Goal: Task Accomplishment & Management: Manage account settings

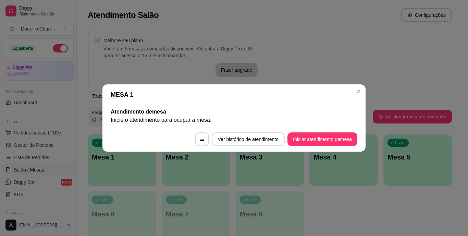
scroll to position [68, 0]
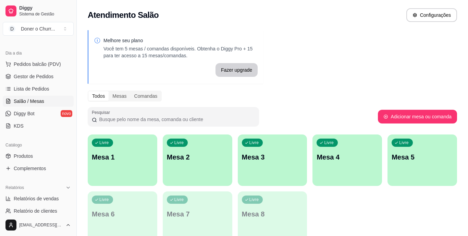
click at [361, 91] on div "Todos Mesas Comandas" at bounding box center [272, 95] width 369 height 11
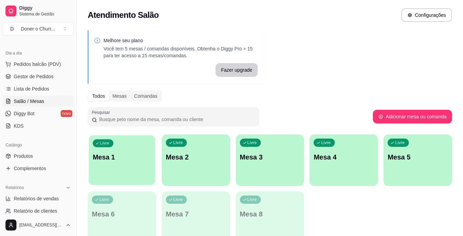
click at [131, 163] on div "Livre Mesa 1" at bounding box center [122, 156] width 66 height 42
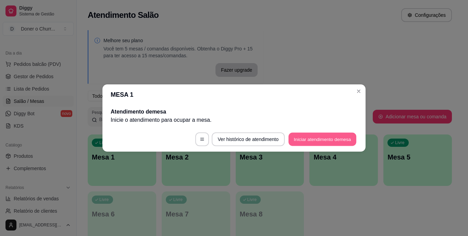
click at [320, 141] on button "Iniciar atendimento de mesa" at bounding box center [322, 139] width 68 height 13
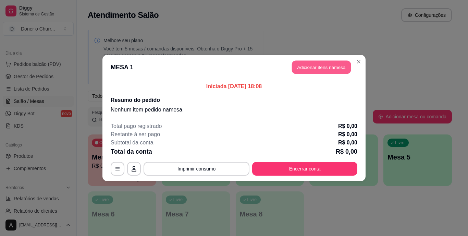
click at [328, 63] on button "Adicionar itens na mesa" at bounding box center [321, 67] width 59 height 13
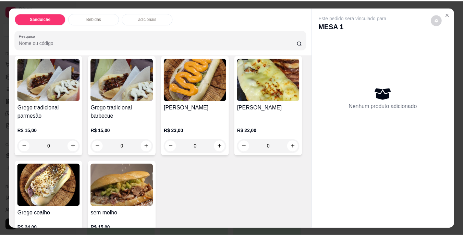
scroll to position [47, 0]
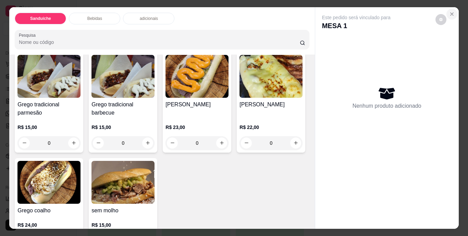
click at [449, 9] on button "Close" at bounding box center [451, 14] width 11 height 11
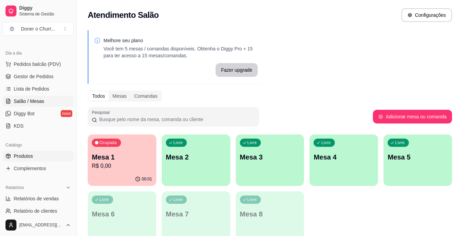
click at [34, 154] on link "Produtos" at bounding box center [38, 155] width 71 height 11
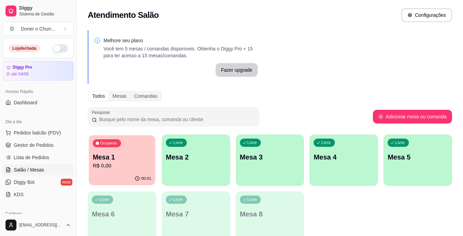
click at [94, 151] on div "Ocupada Mesa 1 R$ 0,00" at bounding box center [122, 153] width 66 height 37
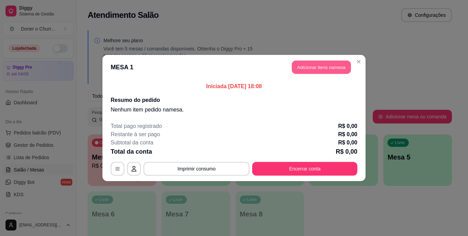
click at [318, 66] on button "Adicionar itens na mesa" at bounding box center [321, 67] width 59 height 13
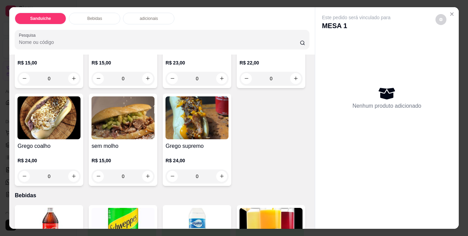
scroll to position [166, 0]
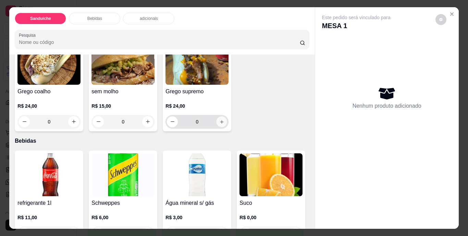
click at [216, 127] on button "increase-product-quantity" at bounding box center [221, 121] width 11 height 11
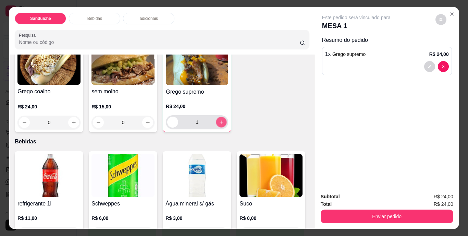
click at [216, 127] on button "increase-product-quantity" at bounding box center [221, 121] width 11 height 11
type input "2"
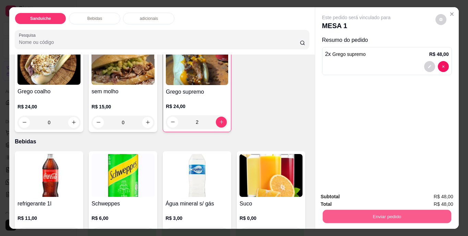
click at [372, 211] on button "Enviar pedido" at bounding box center [386, 216] width 128 height 13
click at [367, 196] on button "Não registrar e enviar pedido" at bounding box center [363, 196] width 69 height 13
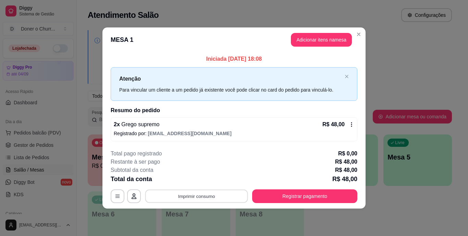
click at [187, 196] on button "Imprimir consumo" at bounding box center [196, 195] width 103 height 13
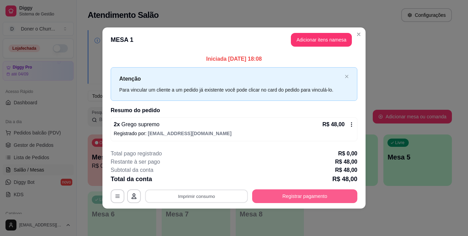
click at [306, 199] on button "Registrar pagamento" at bounding box center [304, 196] width 105 height 14
click at [308, 198] on button "Registrar pagamento" at bounding box center [305, 195] width 102 height 13
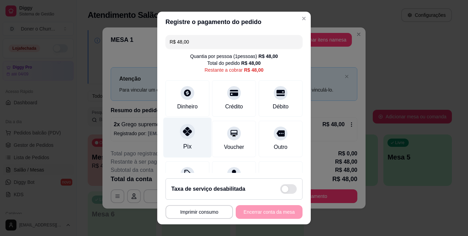
click at [180, 136] on div at bounding box center [187, 131] width 15 height 15
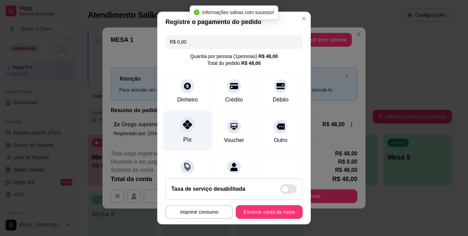
type input "R$ 0,00"
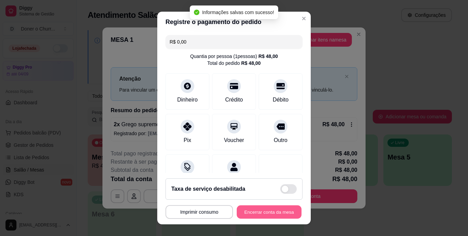
click at [261, 213] on button "Encerrar conta da mesa" at bounding box center [269, 211] width 65 height 13
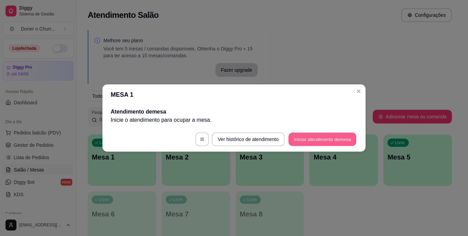
click at [313, 138] on button "Iniciar atendimento de mesa" at bounding box center [322, 139] width 68 height 13
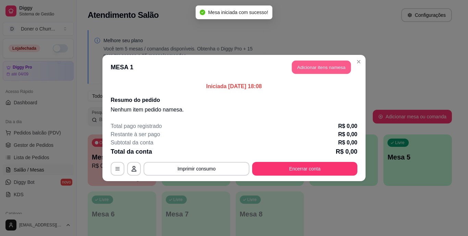
click at [314, 61] on button "Adicionar itens na mesa" at bounding box center [321, 67] width 59 height 13
click at [310, 67] on button "Adicionar itens na mesa" at bounding box center [321, 67] width 59 height 13
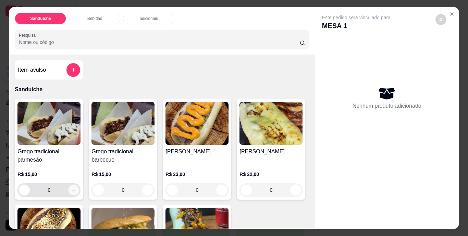
click at [73, 188] on icon "increase-product-quantity" at bounding box center [73, 189] width 5 height 5
type input "1"
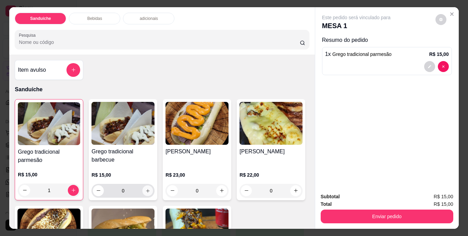
click at [145, 188] on icon "increase-product-quantity" at bounding box center [147, 190] width 5 height 5
type input "2"
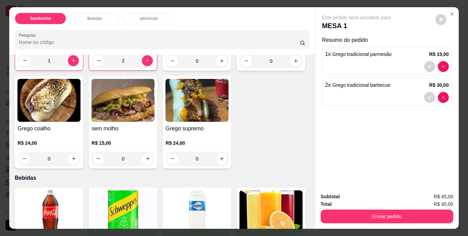
scroll to position [131, 0]
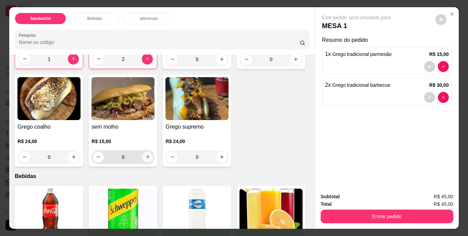
click at [150, 156] on icon "increase-product-quantity" at bounding box center [147, 156] width 5 height 5
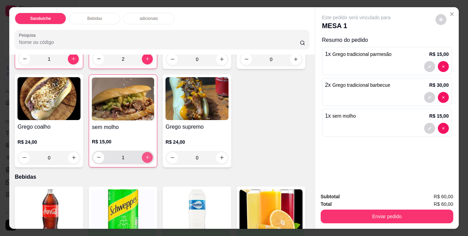
type input "1"
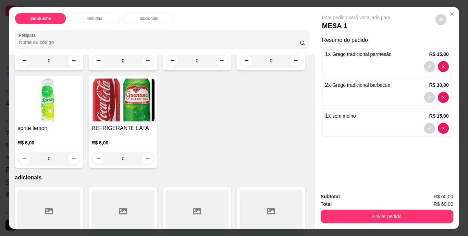
scroll to position [345, 0]
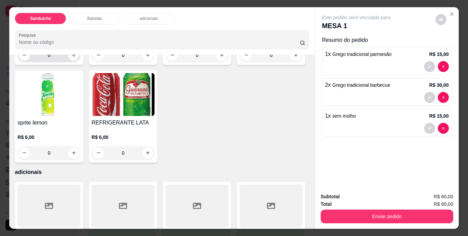
click at [71, 58] on icon "increase-product-quantity" at bounding box center [73, 54] width 5 height 5
type input "1"
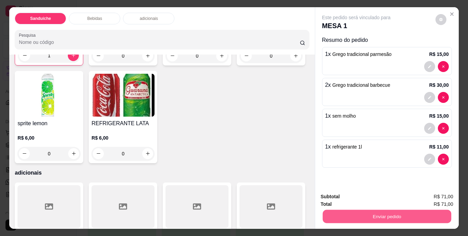
click at [391, 211] on button "Enviar pedido" at bounding box center [386, 216] width 128 height 13
click at [369, 199] on button "Não registrar e enviar pedido" at bounding box center [363, 196] width 71 height 13
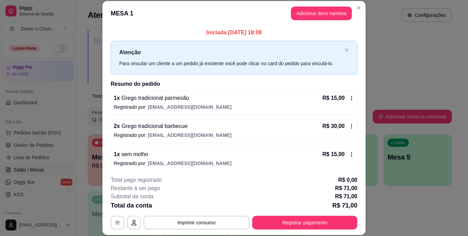
click at [274, 214] on div "**********" at bounding box center [234, 202] width 247 height 53
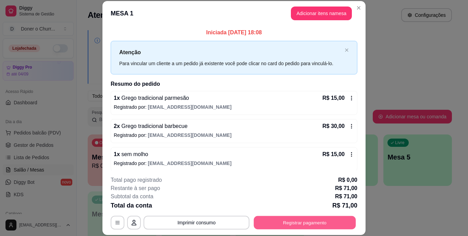
click at [288, 223] on button "Registrar pagamento" at bounding box center [305, 221] width 102 height 13
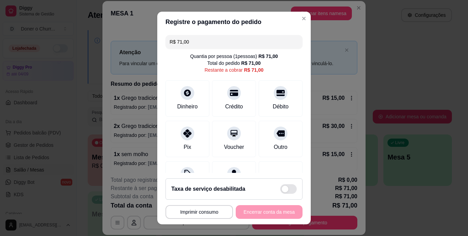
click at [199, 45] on input "R$ 71,00" at bounding box center [234, 42] width 129 height 14
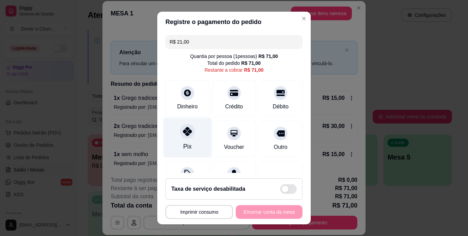
click at [181, 139] on div "Pix" at bounding box center [187, 137] width 48 height 40
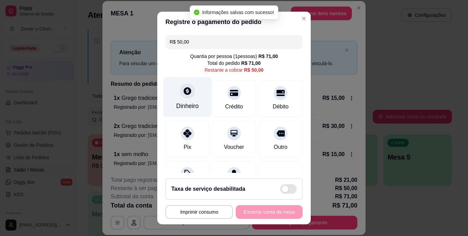
click at [177, 96] on div "Dinheiro" at bounding box center [187, 97] width 48 height 40
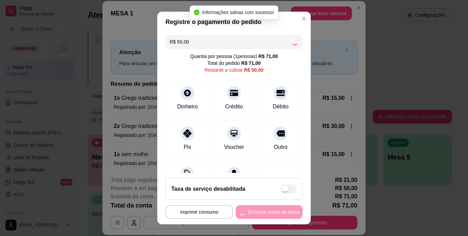
type input "R$ 0,00"
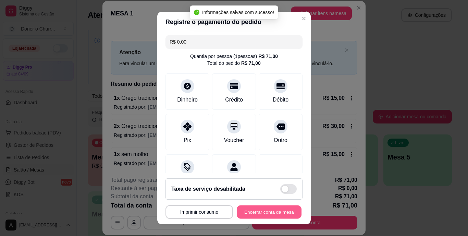
click at [253, 211] on button "Encerrar conta da mesa" at bounding box center [269, 211] width 65 height 13
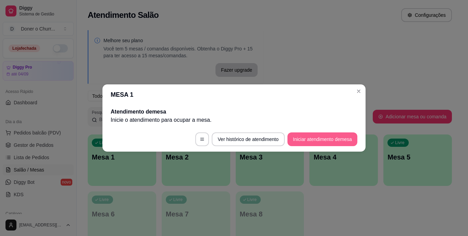
click at [319, 140] on button "Iniciar atendimento de mesa" at bounding box center [322, 139] width 70 height 14
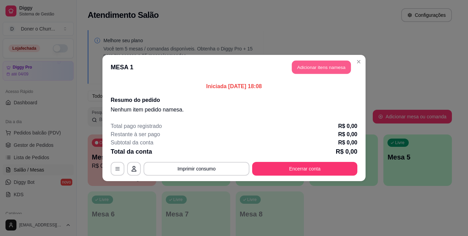
click at [331, 64] on button "Adicionar itens na mesa" at bounding box center [321, 67] width 59 height 13
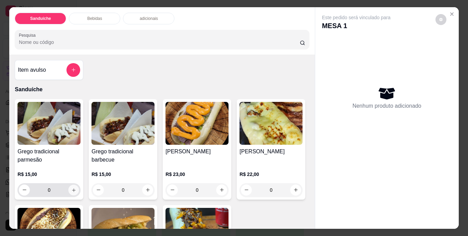
click at [71, 189] on icon "increase-product-quantity" at bounding box center [73, 189] width 5 height 5
type input "1"
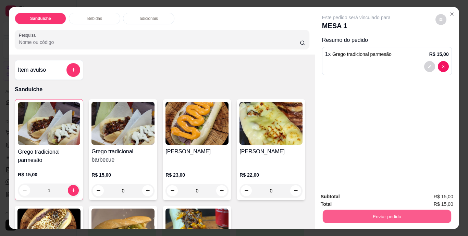
click at [382, 210] on button "Enviar pedido" at bounding box center [386, 216] width 128 height 13
click at [368, 199] on button "Não registrar e enviar pedido" at bounding box center [363, 196] width 69 height 13
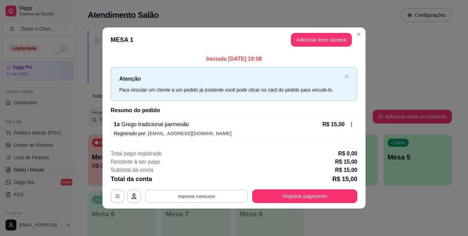
click at [188, 191] on button "Imprimir consumo" at bounding box center [196, 195] width 103 height 13
click at [206, 179] on button "IMPRESSORA" at bounding box center [199, 180] width 48 height 11
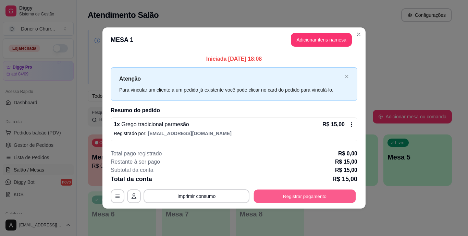
click at [298, 193] on button "Registrar pagamento" at bounding box center [305, 195] width 102 height 13
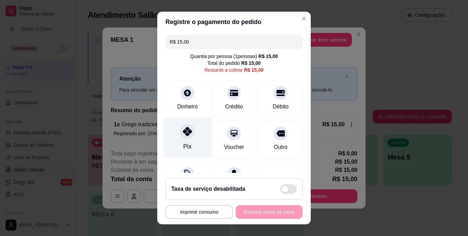
click at [187, 143] on div "Pix" at bounding box center [187, 146] width 8 height 9
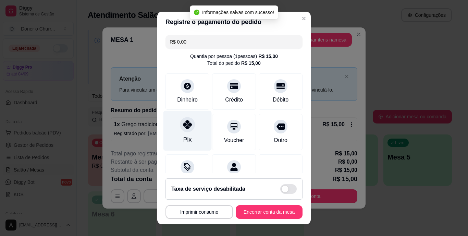
type input "R$ 0,00"
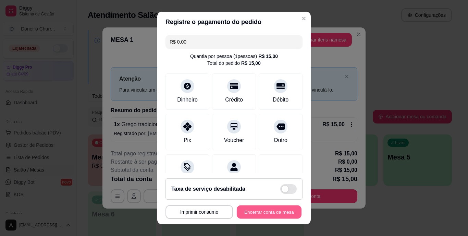
click at [259, 209] on button "Encerrar conta da mesa" at bounding box center [269, 211] width 65 height 13
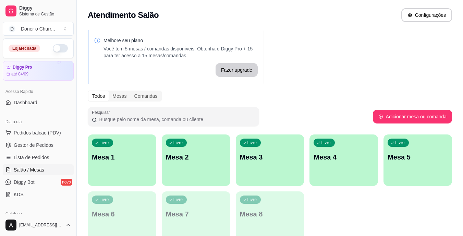
click at [53, 48] on button "button" at bounding box center [60, 48] width 15 height 8
click at [122, 151] on div "Livre Mesa 1" at bounding box center [122, 155] width 68 height 43
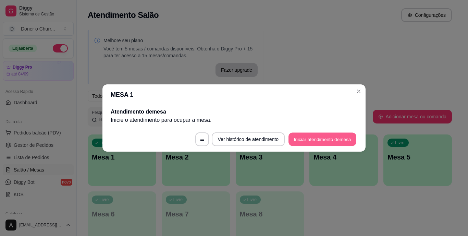
click at [312, 136] on button "Iniciar atendimento de mesa" at bounding box center [322, 139] width 68 height 13
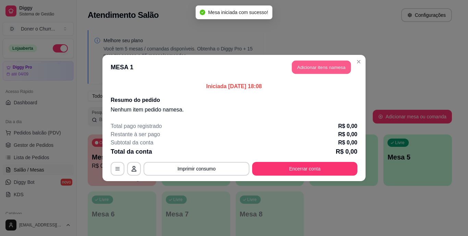
click at [329, 68] on button "Adicionar itens na mesa" at bounding box center [321, 67] width 59 height 13
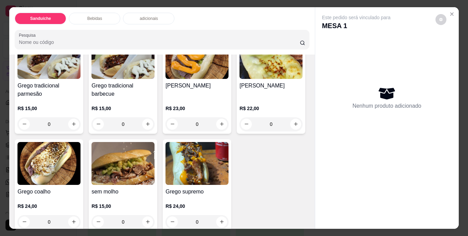
scroll to position [86, 0]
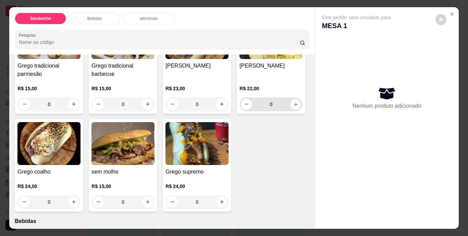
click at [294, 106] on icon "increase-product-quantity" at bounding box center [295, 103] width 3 height 3
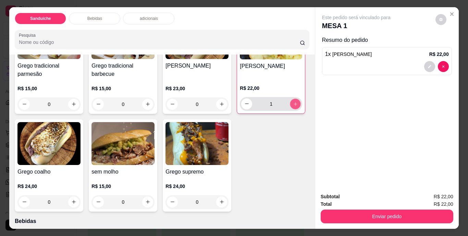
click at [293, 106] on icon "increase-product-quantity" at bounding box center [295, 103] width 5 height 5
type input "2"
click at [72, 101] on icon "increase-product-quantity" at bounding box center [73, 103] width 5 height 5
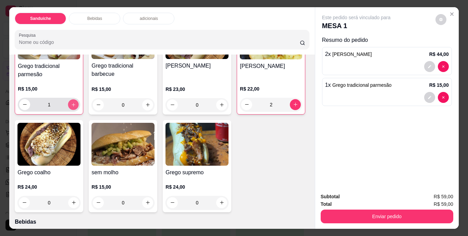
click at [72, 102] on icon "increase-product-quantity" at bounding box center [73, 104] width 5 height 5
type input "2"
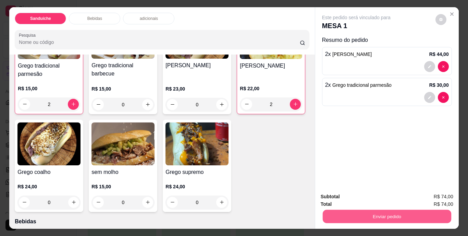
click at [377, 210] on button "Enviar pedido" at bounding box center [386, 216] width 128 height 13
click at [371, 192] on button "Não registrar e enviar pedido" at bounding box center [363, 196] width 71 height 13
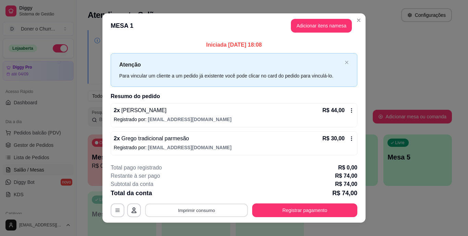
click at [195, 206] on button "Imprimir consumo" at bounding box center [196, 209] width 103 height 13
click at [198, 192] on button "IMPRESSORA" at bounding box center [196, 194] width 48 height 11
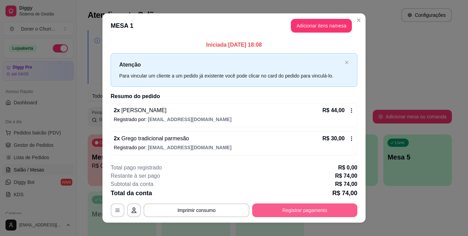
click at [284, 206] on button "Registrar pagamento" at bounding box center [304, 210] width 105 height 14
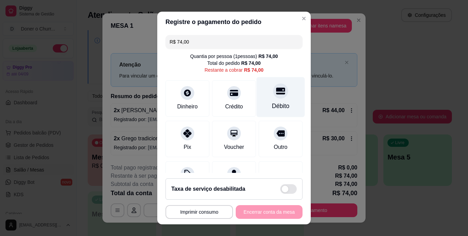
click at [272, 102] on div "Débito" at bounding box center [280, 106] width 17 height 9
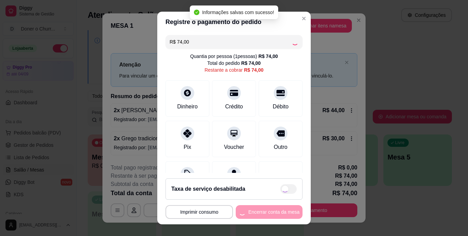
type input "R$ 0,00"
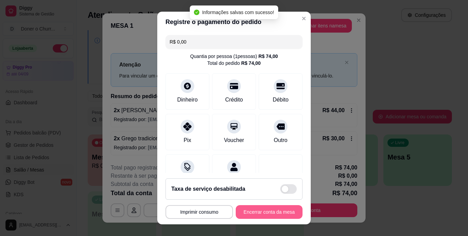
click at [253, 214] on button "Encerrar conta da mesa" at bounding box center [269, 212] width 67 height 14
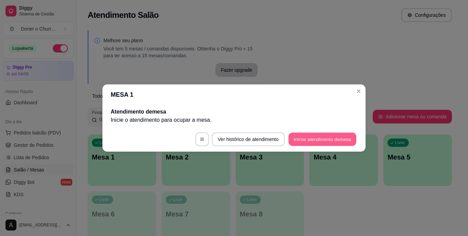
click at [321, 140] on button "Iniciar atendimento de mesa" at bounding box center [322, 139] width 68 height 13
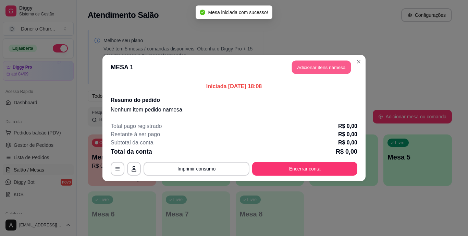
click at [323, 65] on button "Adicionar itens na mesa" at bounding box center [321, 67] width 59 height 13
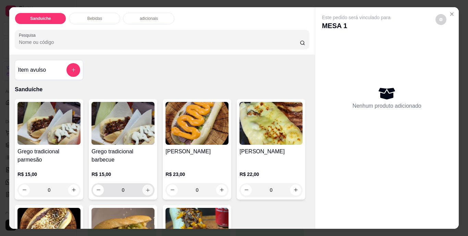
click at [147, 187] on icon "increase-product-quantity" at bounding box center [147, 189] width 5 height 5
type input "1"
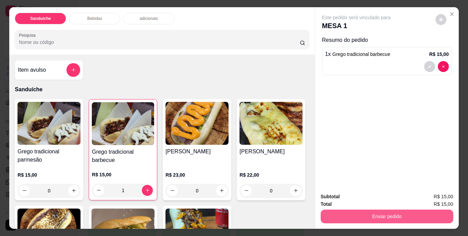
click at [371, 212] on button "Enviar pedido" at bounding box center [387, 216] width 133 height 14
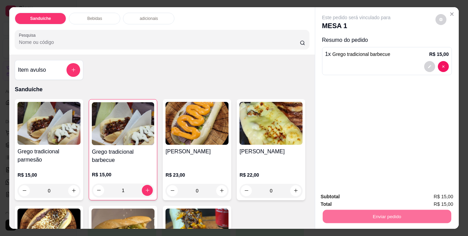
click at [365, 191] on button "Não registrar e enviar pedido" at bounding box center [363, 196] width 69 height 13
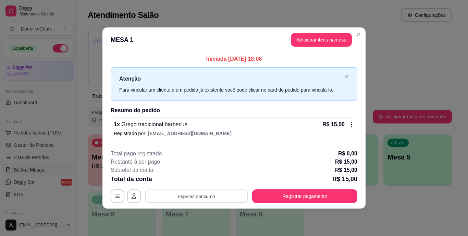
click at [190, 197] on button "Imprimir consumo" at bounding box center [196, 195] width 103 height 13
click at [196, 179] on button "IMPRESSORA" at bounding box center [199, 180] width 48 height 11
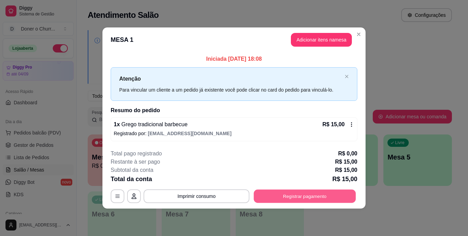
click at [282, 196] on button "Registrar pagamento" at bounding box center [305, 195] width 102 height 13
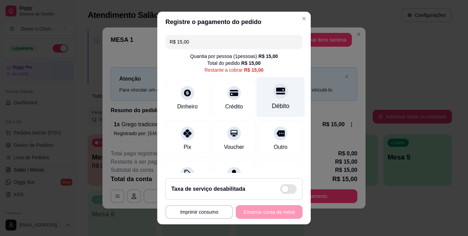
click at [268, 101] on div "Débito" at bounding box center [281, 97] width 48 height 40
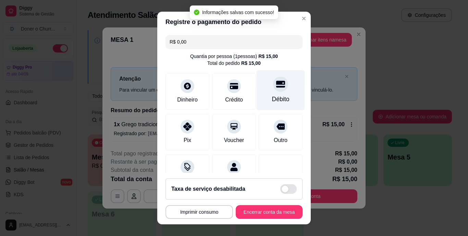
type input "R$ 0,00"
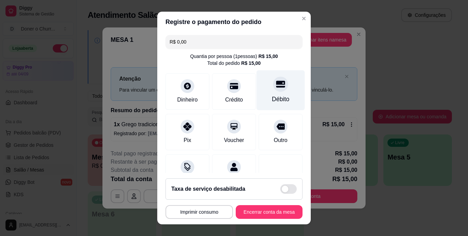
click at [272, 101] on div "Débito" at bounding box center [280, 99] width 17 height 9
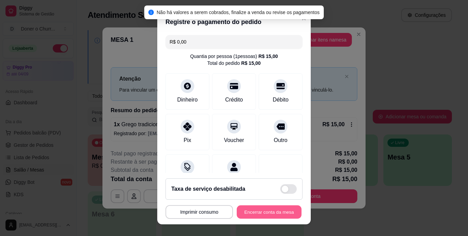
click at [250, 213] on button "Encerrar conta da mesa" at bounding box center [269, 211] width 65 height 13
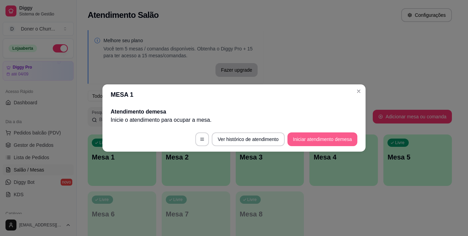
click at [340, 136] on button "Iniciar atendimento de mesa" at bounding box center [322, 139] width 70 height 14
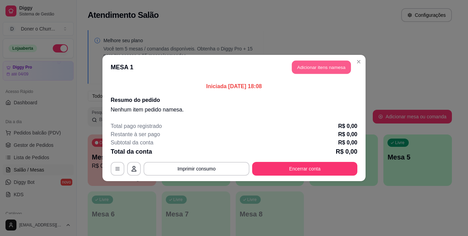
click at [325, 67] on button "Adicionar itens na mesa" at bounding box center [321, 67] width 59 height 13
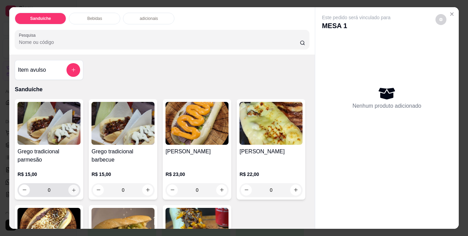
click at [71, 188] on icon "increase-product-quantity" at bounding box center [73, 189] width 5 height 5
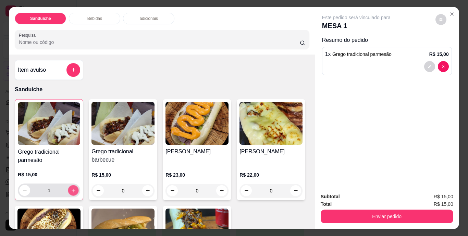
click at [71, 188] on icon "increase-product-quantity" at bounding box center [73, 189] width 5 height 5
type input "2"
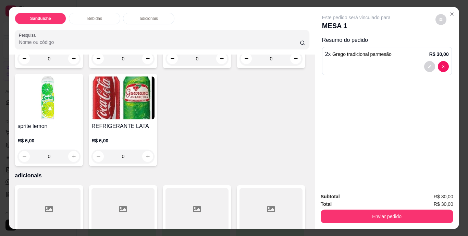
scroll to position [356, 0]
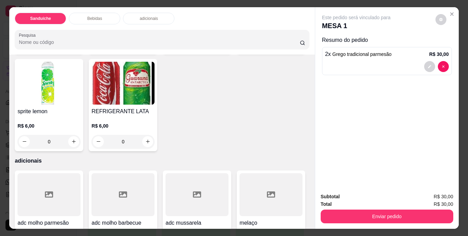
click at [68, 49] on button "increase-product-quantity" at bounding box center [73, 43] width 11 height 11
type input "1"
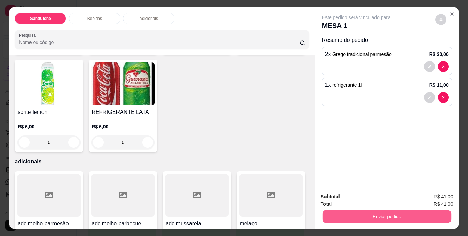
click at [354, 213] on button "Enviar pedido" at bounding box center [386, 216] width 128 height 13
click at [356, 197] on button "Não registrar e enviar pedido" at bounding box center [363, 196] width 69 height 13
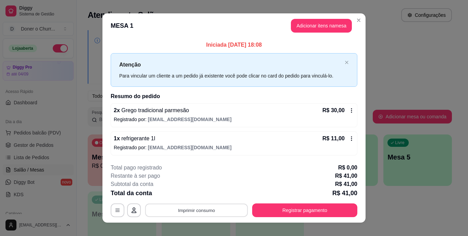
click at [192, 209] on button "Imprimir consumo" at bounding box center [196, 209] width 103 height 13
click at [348, 134] on div "1 x refrigerante 1l R$ 11,00 Registrado por: [EMAIL_ADDRESS][DOMAIN_NAME]" at bounding box center [234, 143] width 247 height 24
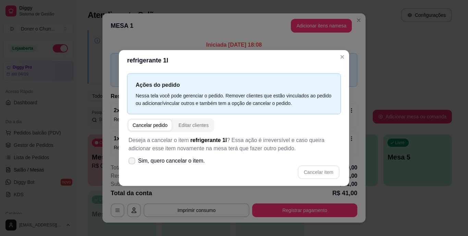
click at [133, 160] on icon at bounding box center [131, 161] width 5 height 4
click at [133, 162] on input "Sim, quero cancelar o item." at bounding box center [130, 164] width 4 height 4
checkbox input "true"
click at [322, 167] on button "Cancelar item" at bounding box center [318, 171] width 41 height 13
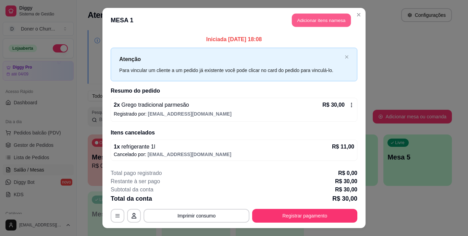
click at [306, 23] on button "Adicionar itens na mesa" at bounding box center [321, 20] width 59 height 13
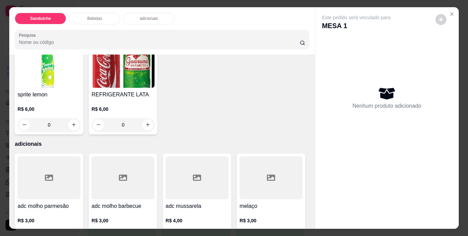
scroll to position [450, 0]
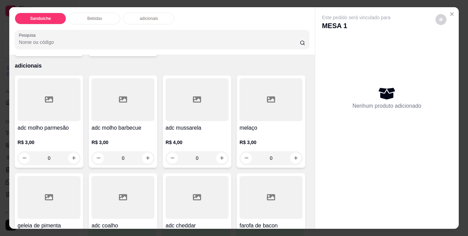
click at [150, 49] on icon "increase-product-quantity" at bounding box center [147, 46] width 5 height 5
type input "1"
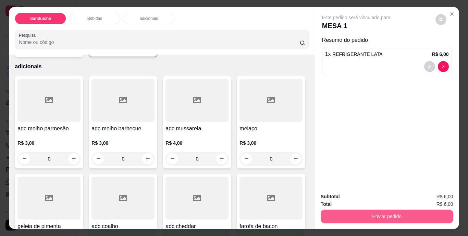
click at [375, 209] on button "Enviar pedido" at bounding box center [387, 216] width 133 height 14
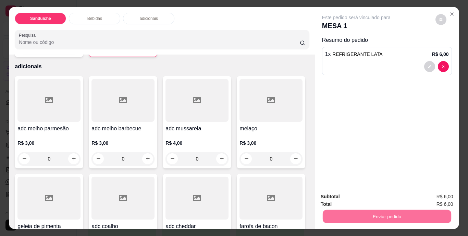
click at [366, 195] on button "Não registrar e enviar pedido" at bounding box center [363, 196] width 69 height 13
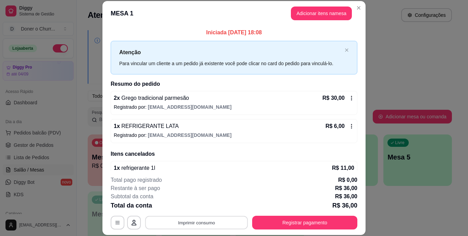
click at [206, 222] on button "Imprimir consumo" at bounding box center [196, 221] width 103 height 13
click at [195, 206] on button "IMPRESSORA" at bounding box center [196, 206] width 48 height 11
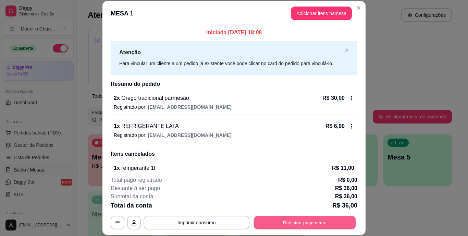
click at [304, 219] on button "Registrar pagamento" at bounding box center [305, 221] width 102 height 13
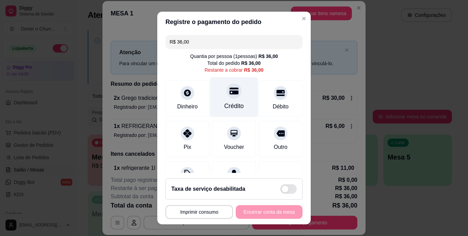
click at [229, 95] on icon at bounding box center [233, 91] width 9 height 9
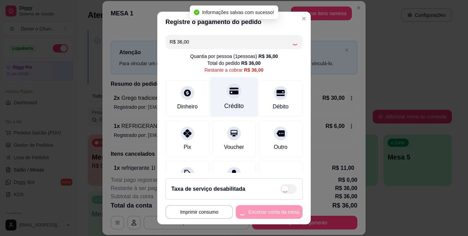
type input "R$ 0,00"
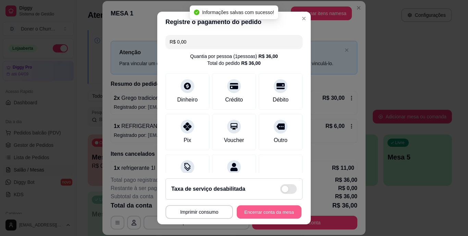
click at [252, 213] on button "Encerrar conta da mesa" at bounding box center [269, 211] width 65 height 13
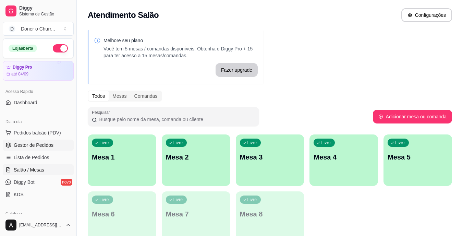
click at [46, 144] on span "Gestor de Pedidos" at bounding box center [34, 144] width 40 height 7
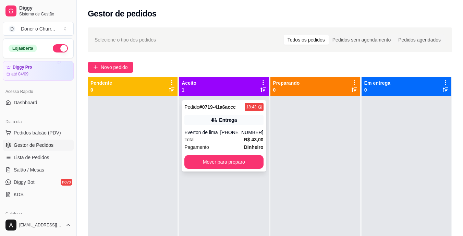
click at [218, 139] on div "Total R$ 43,00" at bounding box center [223, 140] width 79 height 8
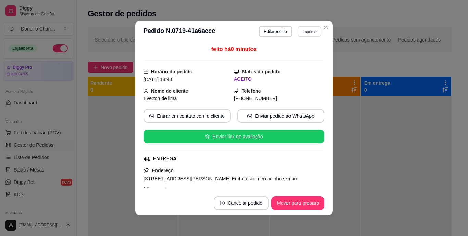
click at [313, 32] on button "Imprimir" at bounding box center [310, 31] width 24 height 11
click at [292, 56] on button "IMPRESSORA" at bounding box center [295, 55] width 48 height 11
click at [290, 202] on button "Mover para preparo" at bounding box center [297, 203] width 53 height 14
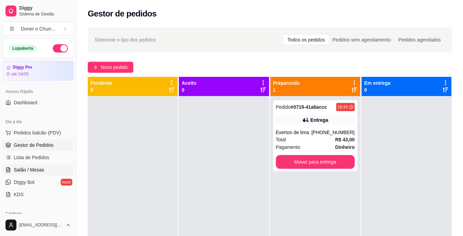
click at [34, 168] on span "Salão / Mesas" at bounding box center [29, 169] width 30 height 7
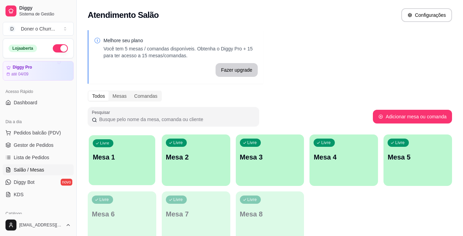
click at [131, 158] on p "Mesa 1" at bounding box center [122, 156] width 59 height 9
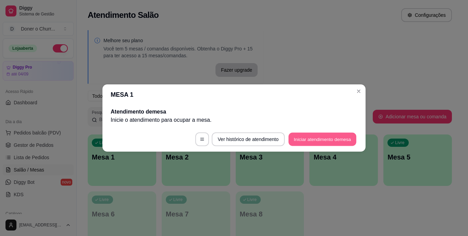
click at [316, 139] on button "Iniciar atendimento de mesa" at bounding box center [322, 139] width 68 height 13
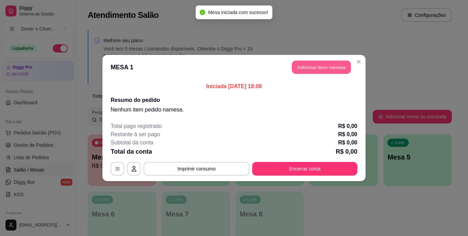
click at [312, 66] on button "Adicionar itens na mesa" at bounding box center [321, 67] width 59 height 13
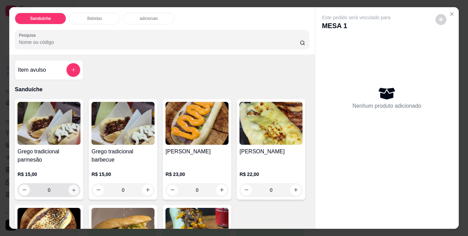
click at [71, 187] on icon "increase-product-quantity" at bounding box center [73, 189] width 5 height 5
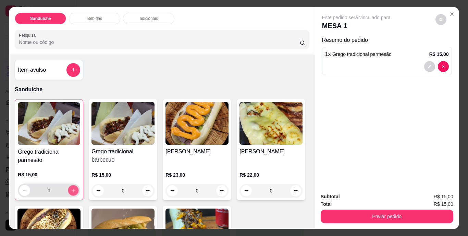
click at [71, 187] on icon "increase-product-quantity" at bounding box center [73, 189] width 5 height 5
type input "2"
click at [145, 188] on icon "increase-product-quantity" at bounding box center [147, 190] width 5 height 5
type input "1"
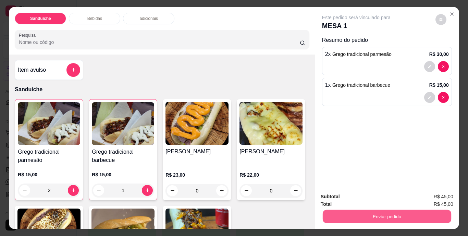
click at [357, 210] on button "Enviar pedido" at bounding box center [386, 216] width 128 height 13
click at [355, 198] on button "Não registrar e enviar pedido" at bounding box center [363, 196] width 69 height 13
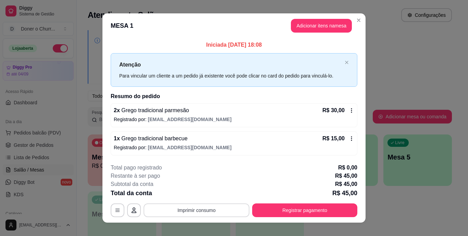
click at [196, 210] on button "Imprimir consumo" at bounding box center [197, 210] width 106 height 14
click at [193, 195] on button "IMPRESSORA" at bounding box center [196, 194] width 48 height 11
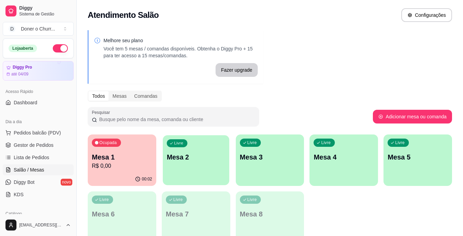
click at [209, 163] on div "Livre Mesa 2" at bounding box center [196, 156] width 66 height 42
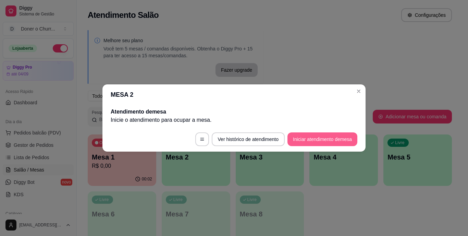
click at [316, 144] on button "Iniciar atendimento de mesa" at bounding box center [322, 139] width 70 height 14
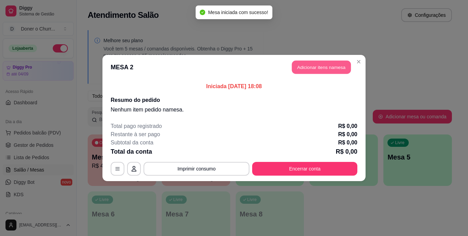
click at [321, 67] on button "Adicionar itens na mesa" at bounding box center [321, 67] width 59 height 13
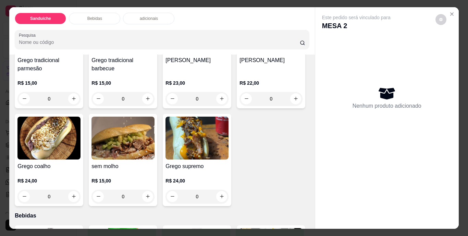
scroll to position [113, 0]
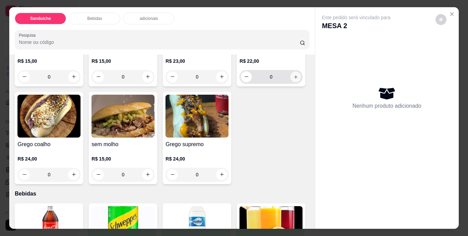
click at [290, 82] on button "increase-product-quantity" at bounding box center [295, 76] width 11 height 11
type input "1"
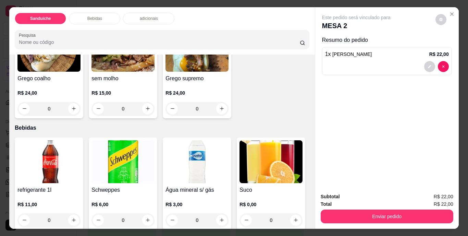
scroll to position [184, 0]
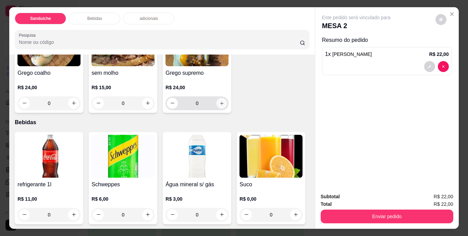
click at [220, 105] on icon "increase-product-quantity" at bounding box center [221, 102] width 3 height 3
type input "1"
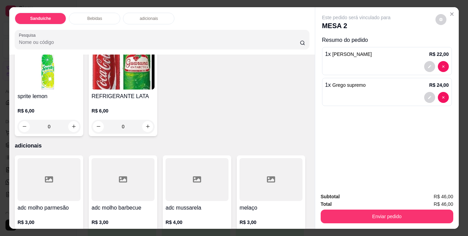
scroll to position [389, 0]
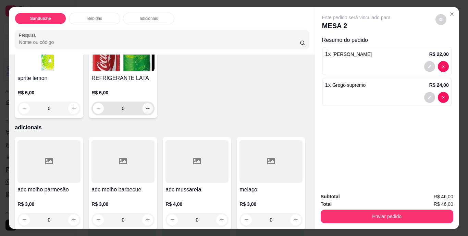
click at [150, 111] on icon "increase-product-quantity" at bounding box center [147, 107] width 5 height 5
type input "1"
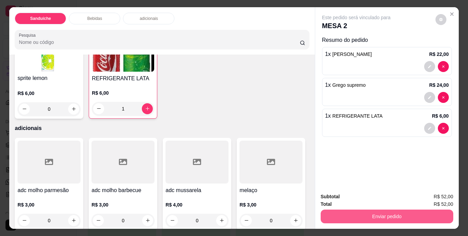
click at [410, 212] on button "Enviar pedido" at bounding box center [387, 216] width 133 height 14
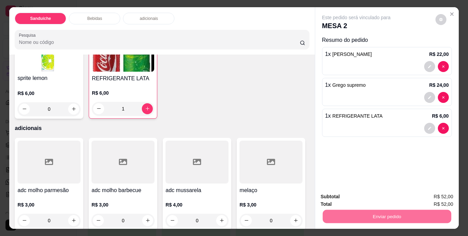
click at [380, 198] on button "Não registrar e enviar pedido" at bounding box center [363, 196] width 69 height 13
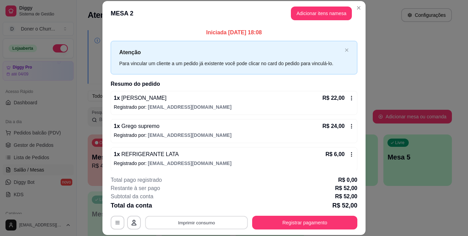
click at [192, 228] on button "Imprimir consumo" at bounding box center [196, 221] width 103 height 13
click at [193, 207] on button "IMPRESSORA" at bounding box center [196, 206] width 48 height 11
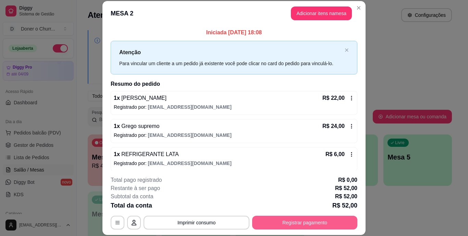
click at [291, 223] on button "Registrar pagamento" at bounding box center [304, 222] width 105 height 14
click at [295, 221] on button "Registrar pagamento" at bounding box center [305, 221] width 102 height 13
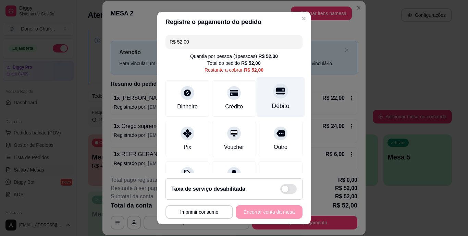
click at [272, 107] on div "Débito" at bounding box center [280, 106] width 17 height 9
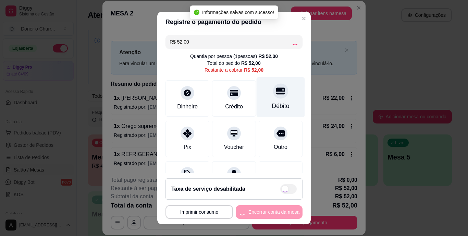
type input "R$ 0,00"
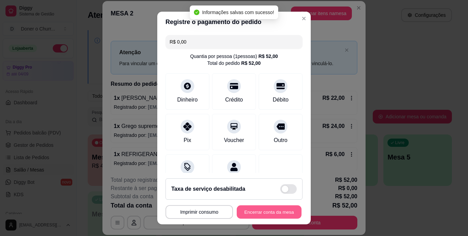
click at [269, 209] on button "Encerrar conta da mesa" at bounding box center [269, 211] width 65 height 13
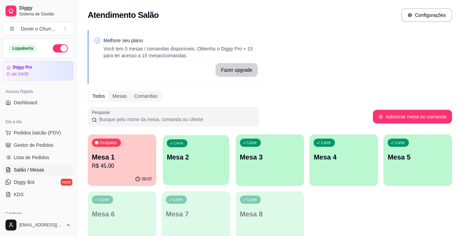
click at [207, 143] on div "Livre Mesa 2" at bounding box center [196, 156] width 66 height 42
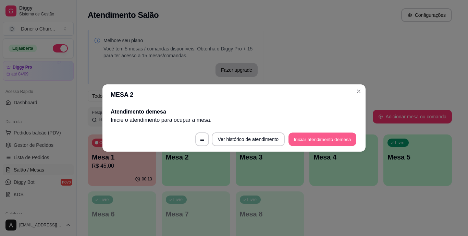
click at [304, 137] on button "Iniciar atendimento de mesa" at bounding box center [322, 139] width 68 height 13
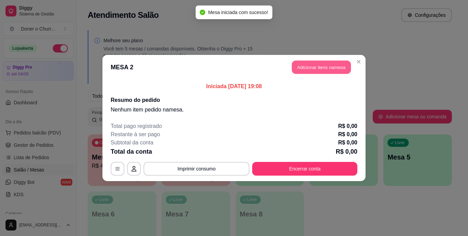
click at [307, 67] on button "Adicionar itens na mesa" at bounding box center [321, 67] width 59 height 13
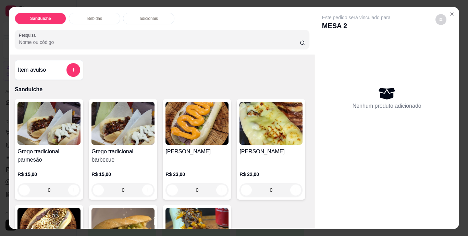
scroll to position [126, 0]
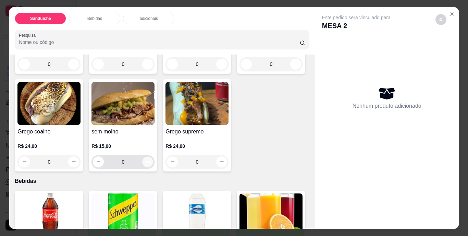
click at [150, 160] on icon "increase-product-quantity" at bounding box center [147, 161] width 5 height 5
type input "1"
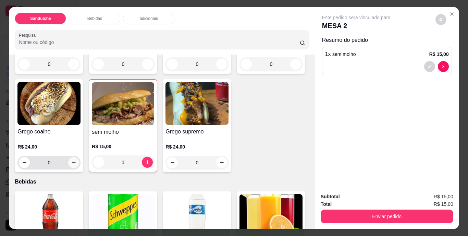
click at [76, 162] on icon "increase-product-quantity" at bounding box center [73, 162] width 5 height 5
type input "1"
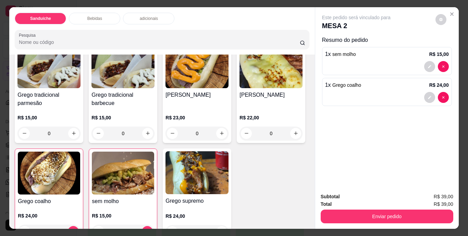
scroll to position [0, 0]
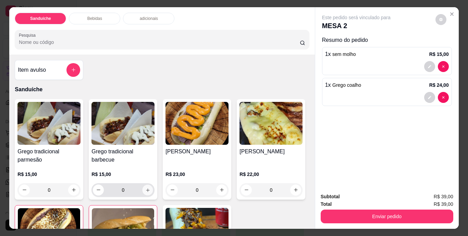
click at [147, 187] on icon "increase-product-quantity" at bounding box center [147, 189] width 5 height 5
type input "1"
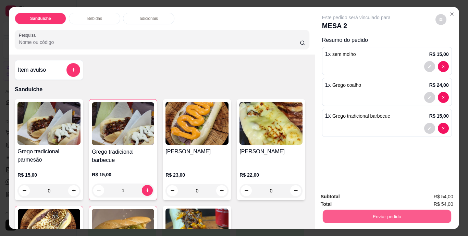
click at [373, 215] on button "Enviar pedido" at bounding box center [386, 216] width 128 height 13
click at [360, 198] on button "Não registrar e enviar pedido" at bounding box center [363, 196] width 69 height 13
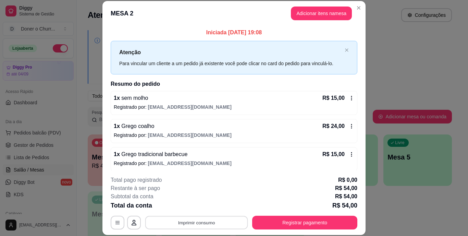
click at [207, 223] on button "Imprimir consumo" at bounding box center [196, 221] width 103 height 13
click at [199, 207] on button "IMPRESSORA" at bounding box center [196, 206] width 48 height 11
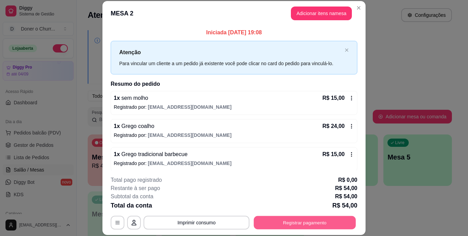
click at [279, 225] on button "Registrar pagamento" at bounding box center [305, 221] width 102 height 13
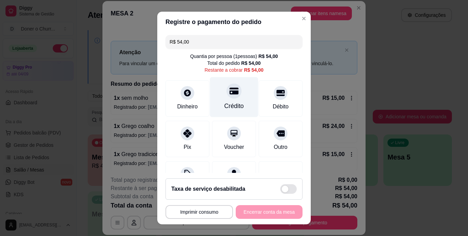
click at [229, 96] on div at bounding box center [233, 91] width 15 height 15
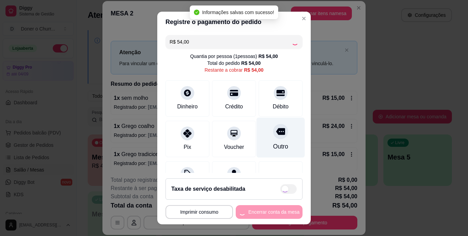
type input "R$ 0,00"
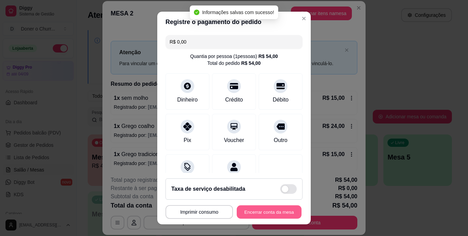
click at [260, 208] on button "Encerrar conta da mesa" at bounding box center [269, 211] width 65 height 13
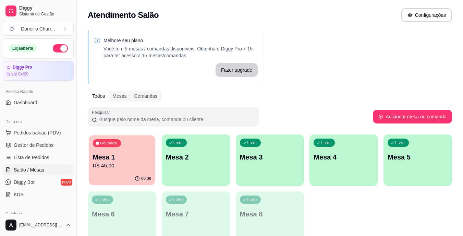
click at [120, 174] on div "00:38" at bounding box center [122, 178] width 66 height 13
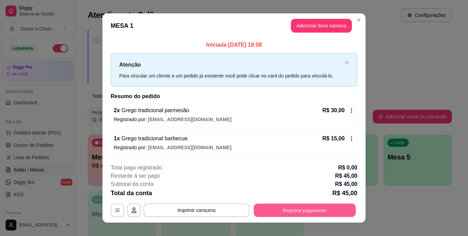
click at [283, 213] on button "Registrar pagamento" at bounding box center [305, 209] width 102 height 13
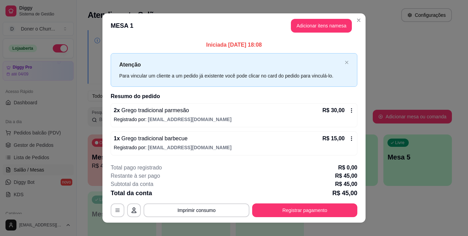
click at [183, 134] on icon at bounding box center [187, 131] width 9 height 9
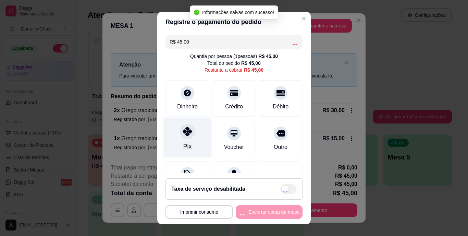
type input "R$ 0,00"
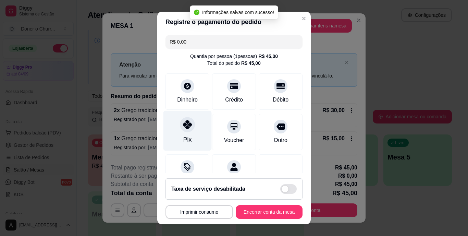
click at [183, 125] on icon at bounding box center [187, 124] width 9 height 9
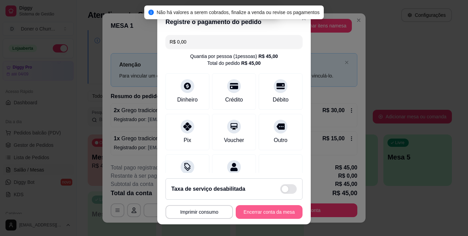
click at [264, 214] on button "Encerrar conta da mesa" at bounding box center [269, 212] width 67 height 14
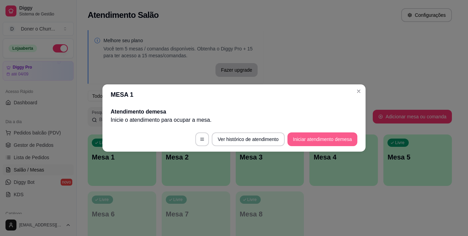
click at [316, 141] on button "Iniciar atendimento de mesa" at bounding box center [322, 139] width 70 height 14
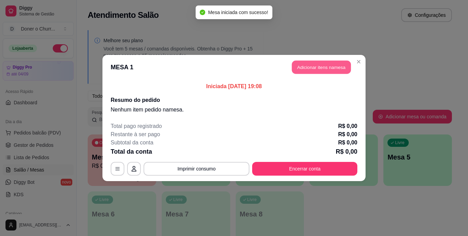
click at [326, 66] on button "Adicionar itens na mesa" at bounding box center [321, 67] width 59 height 13
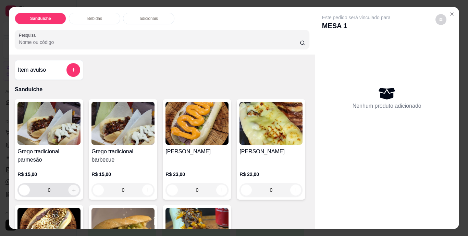
click at [73, 187] on icon "increase-product-quantity" at bounding box center [73, 189] width 5 height 5
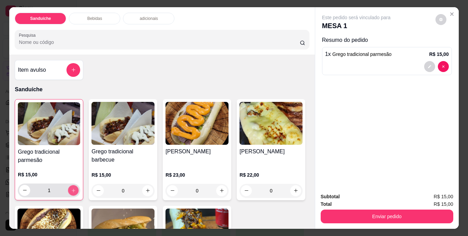
click at [73, 187] on icon "increase-product-quantity" at bounding box center [73, 189] width 5 height 5
type input "2"
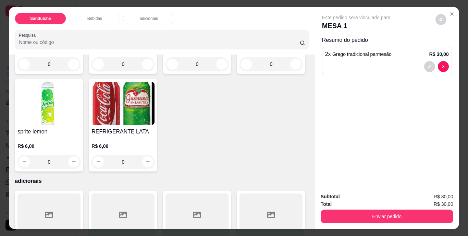
scroll to position [366, 0]
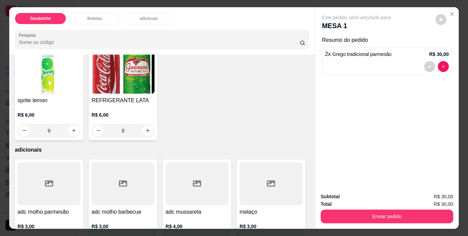
click at [71, 35] on icon "increase-product-quantity" at bounding box center [73, 32] width 5 height 5
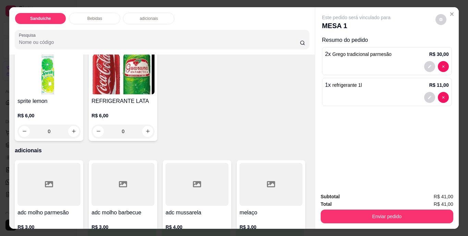
type input "1"
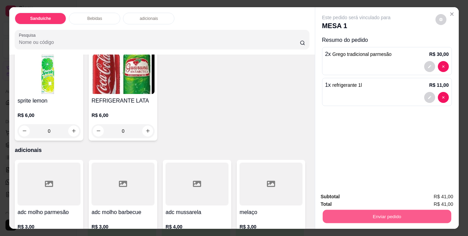
click at [387, 211] on button "Enviar pedido" at bounding box center [386, 216] width 128 height 13
click at [361, 196] on button "Não registrar e enviar pedido" at bounding box center [363, 196] width 69 height 13
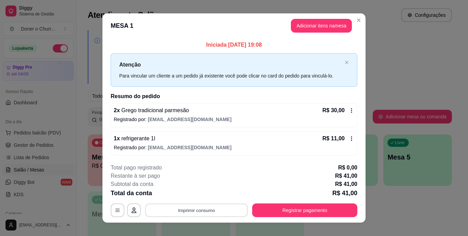
click at [195, 211] on button "Imprimir consumo" at bounding box center [196, 209] width 103 height 13
click at [196, 192] on button "IMPRESSORA" at bounding box center [196, 193] width 48 height 11
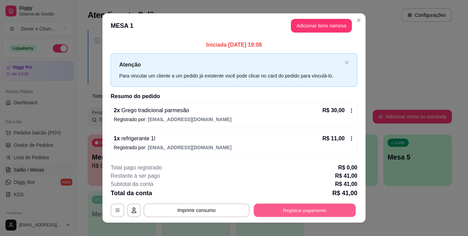
click at [293, 215] on button "Registrar pagamento" at bounding box center [305, 209] width 102 height 13
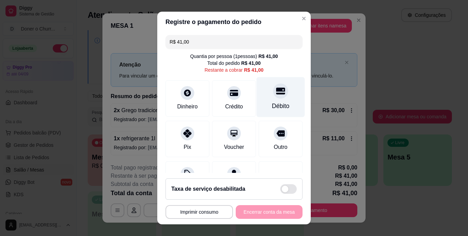
click at [263, 100] on div "Débito" at bounding box center [281, 97] width 48 height 40
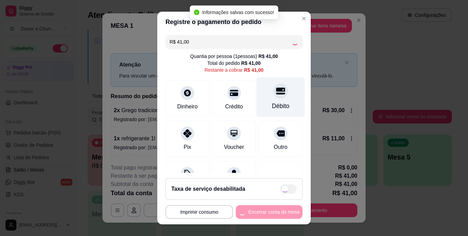
type input "R$ 0,00"
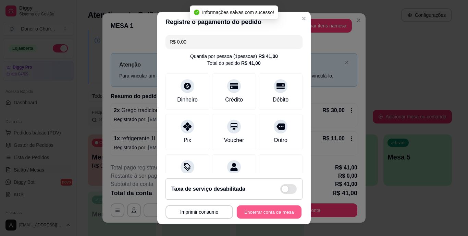
click at [246, 213] on button "Encerrar conta da mesa" at bounding box center [269, 211] width 65 height 13
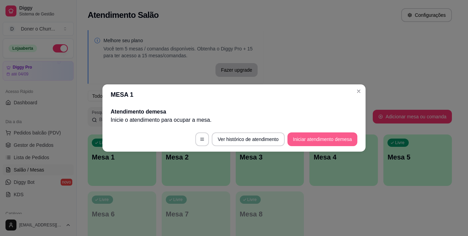
click at [315, 141] on button "Iniciar atendimento de mesa" at bounding box center [322, 139] width 70 height 14
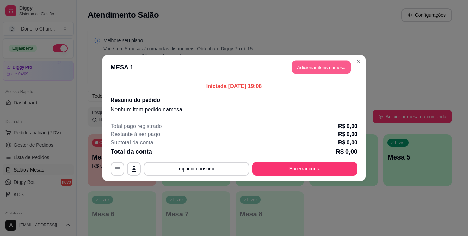
click at [317, 67] on button "Adicionar itens na mesa" at bounding box center [321, 67] width 59 height 13
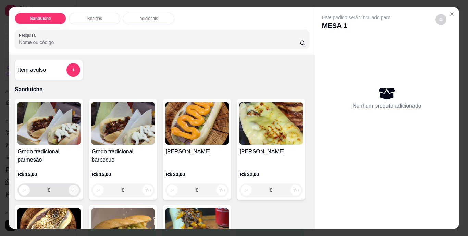
click at [72, 187] on icon "increase-product-quantity" at bounding box center [73, 189] width 5 height 5
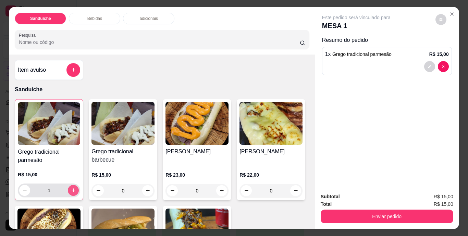
click at [72, 187] on icon "increase-product-quantity" at bounding box center [73, 189] width 5 height 5
type input "2"
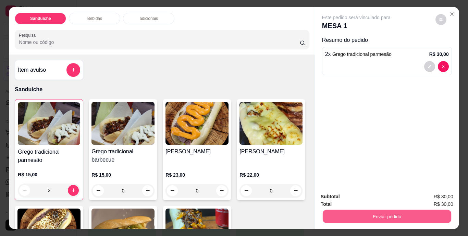
click at [373, 217] on button "Enviar pedido" at bounding box center [386, 216] width 128 height 13
click at [366, 195] on button "Não registrar e enviar pedido" at bounding box center [363, 196] width 71 height 13
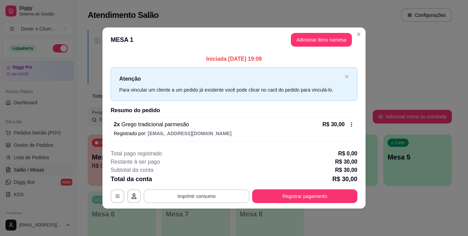
click at [191, 194] on button "Imprimir consumo" at bounding box center [197, 196] width 106 height 14
click at [207, 178] on button "IMPRESSORA" at bounding box center [199, 180] width 48 height 11
click at [197, 191] on button "Imprimir consumo" at bounding box center [196, 195] width 103 height 13
click at [298, 143] on div "Iniciada [DATE] 19:08 Atenção Para vincular um cliente a um pedido já existente…" at bounding box center [233, 97] width 263 height 91
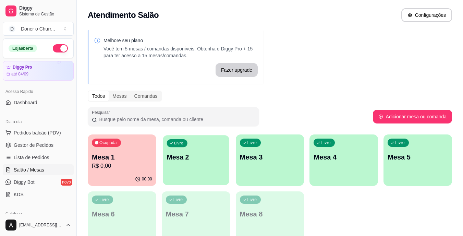
click at [197, 153] on p "Mesa 2" at bounding box center [195, 156] width 59 height 9
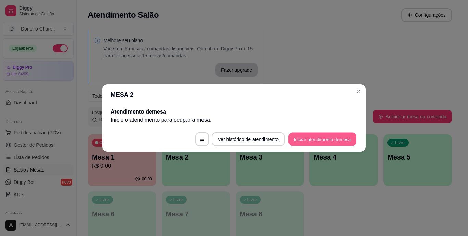
click at [326, 135] on button "Iniciar atendimento de mesa" at bounding box center [322, 139] width 68 height 13
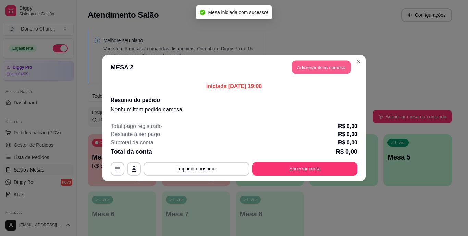
click at [309, 68] on button "Adicionar itens na mesa" at bounding box center [321, 67] width 59 height 13
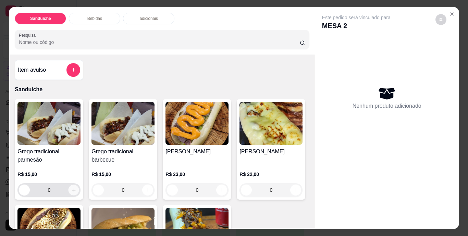
click at [74, 186] on button "increase-product-quantity" at bounding box center [73, 189] width 11 height 11
type input "1"
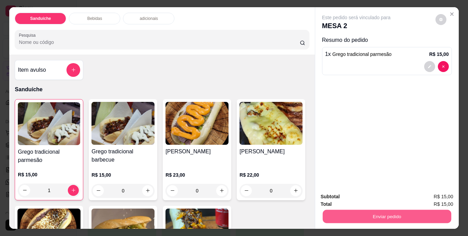
click at [367, 210] on button "Enviar pedido" at bounding box center [386, 216] width 128 height 13
click at [362, 194] on button "Não registrar e enviar pedido" at bounding box center [363, 196] width 69 height 13
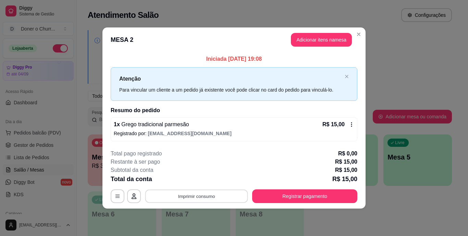
click at [189, 193] on button "Imprimir consumo" at bounding box center [196, 195] width 103 height 13
click at [195, 181] on button "IMPRESSORA" at bounding box center [199, 180] width 48 height 11
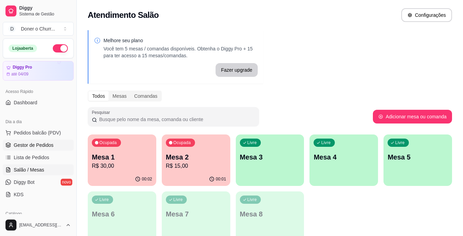
click at [26, 146] on span "Gestor de Pedidos" at bounding box center [34, 144] width 40 height 7
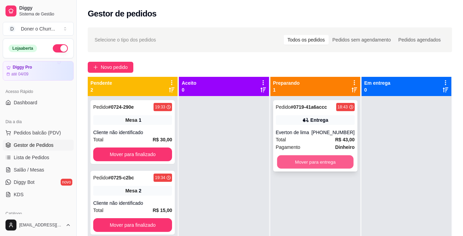
click at [307, 162] on button "Mover para entrega" at bounding box center [315, 161] width 76 height 13
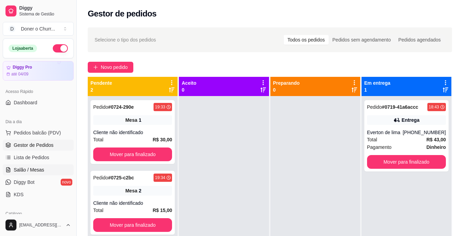
click at [30, 166] on link "Salão / Mesas" at bounding box center [38, 169] width 71 height 11
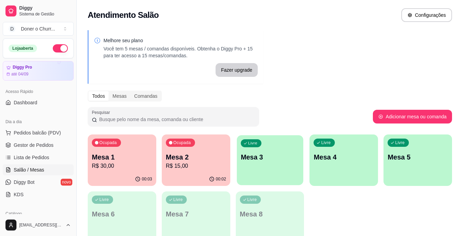
click at [277, 166] on div "Livre Mesa 3" at bounding box center [270, 156] width 66 height 42
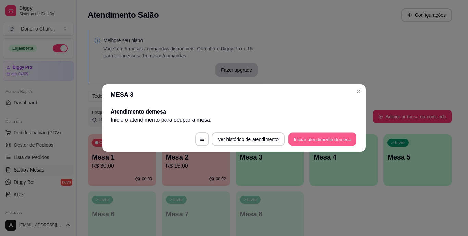
click at [314, 138] on button "Iniciar atendimento de mesa" at bounding box center [322, 139] width 68 height 13
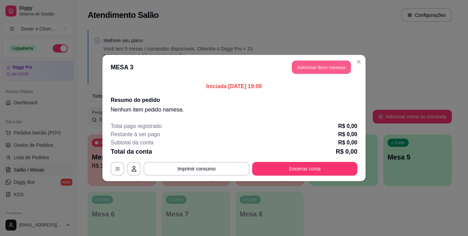
click at [312, 62] on button "Adicionar itens na mesa" at bounding box center [321, 67] width 59 height 13
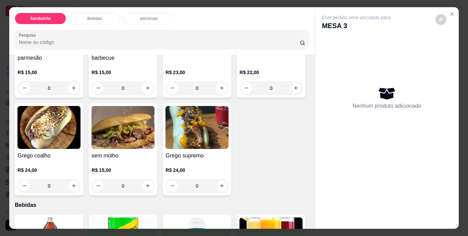
scroll to position [113, 0]
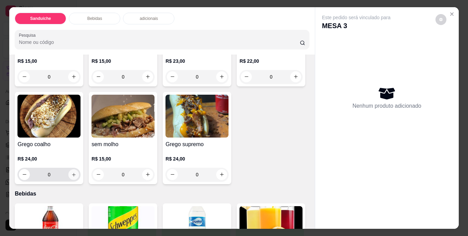
click at [79, 174] on button "increase-product-quantity" at bounding box center [73, 174] width 11 height 11
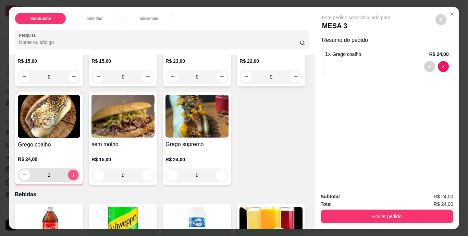
click at [79, 174] on button "increase-product-quantity" at bounding box center [73, 174] width 11 height 11
type input "2"
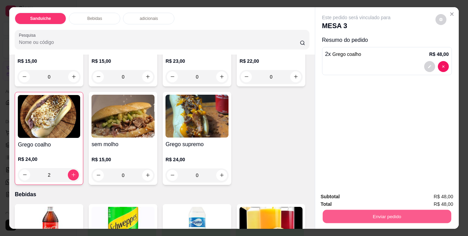
click at [344, 210] on button "Enviar pedido" at bounding box center [386, 216] width 128 height 13
click at [355, 194] on button "Não registrar e enviar pedido" at bounding box center [363, 196] width 69 height 13
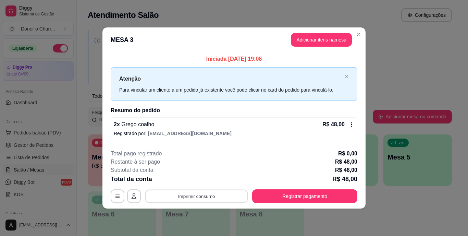
click at [225, 198] on button "Imprimir consumo" at bounding box center [196, 195] width 103 height 13
click at [208, 179] on button "IMPRESSORA" at bounding box center [199, 180] width 48 height 11
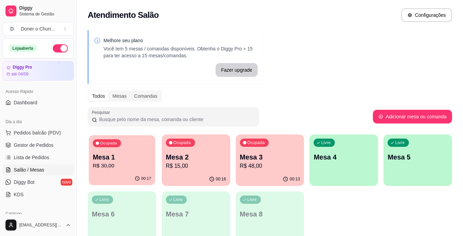
click at [130, 148] on div "Ocupada Mesa 1 R$ 30,00" at bounding box center [122, 153] width 66 height 37
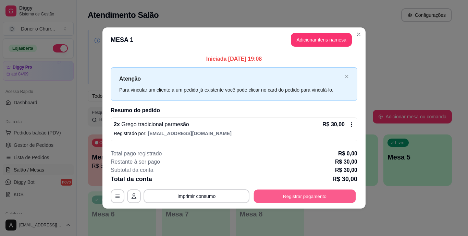
click at [303, 192] on button "Registrar pagamento" at bounding box center [305, 195] width 102 height 13
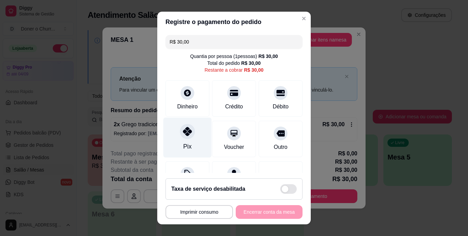
click at [183, 133] on icon at bounding box center [187, 131] width 9 height 9
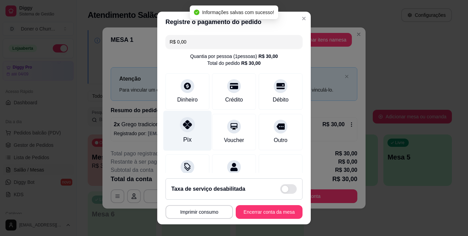
type input "R$ 0,00"
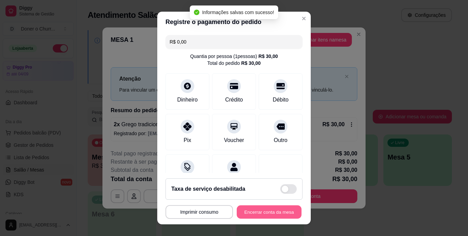
click at [258, 210] on button "Encerrar conta da mesa" at bounding box center [269, 211] width 65 height 13
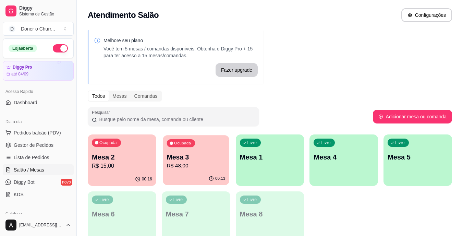
click at [196, 176] on div "00:13" at bounding box center [196, 178] width 66 height 13
click at [111, 154] on p "Mesa 2" at bounding box center [122, 156] width 59 height 9
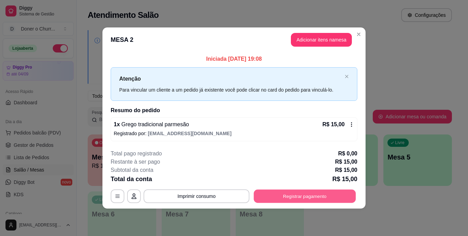
click at [307, 196] on button "Registrar pagamento" at bounding box center [305, 195] width 102 height 13
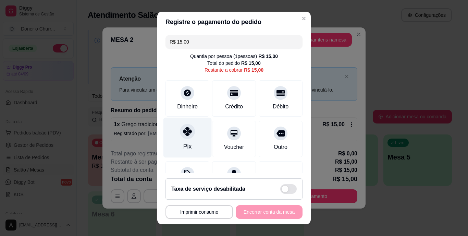
click at [177, 137] on div "Pix" at bounding box center [187, 137] width 48 height 40
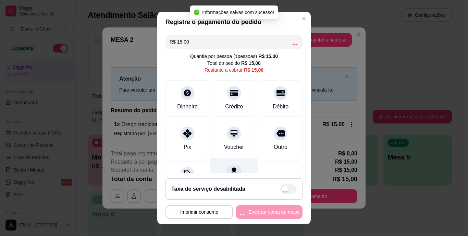
type input "R$ 0,00"
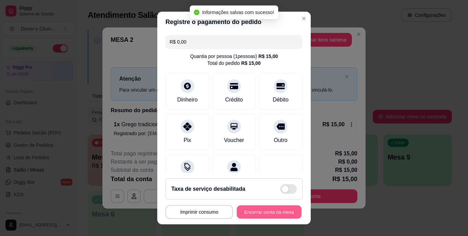
click at [271, 205] on div "**********" at bounding box center [233, 212] width 137 height 14
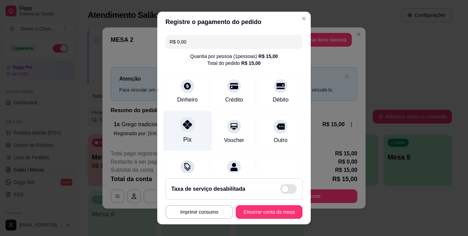
click at [186, 136] on div "Pix" at bounding box center [187, 139] width 8 height 9
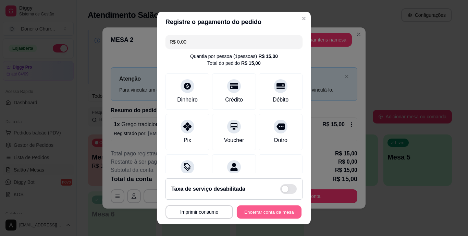
click at [257, 212] on button "Encerrar conta da mesa" at bounding box center [269, 211] width 65 height 13
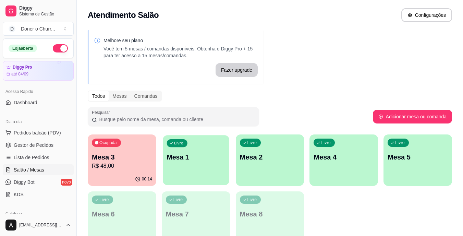
click at [197, 173] on div "Livre Mesa 1" at bounding box center [196, 156] width 66 height 42
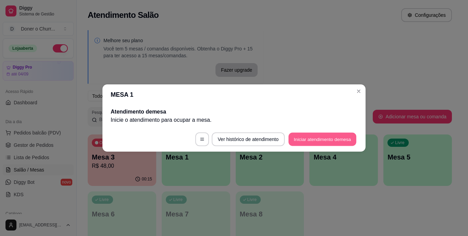
click at [310, 138] on button "Iniciar atendimento de mesa" at bounding box center [322, 139] width 68 height 13
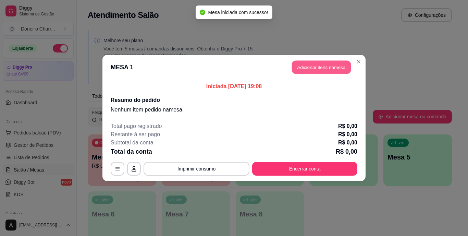
click at [319, 66] on button "Adicionar itens na mesa" at bounding box center [321, 67] width 59 height 13
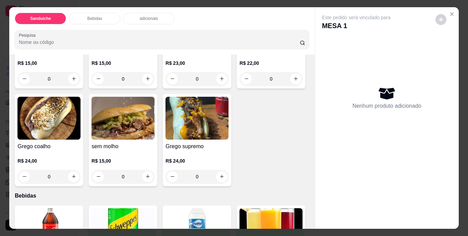
scroll to position [115, 0]
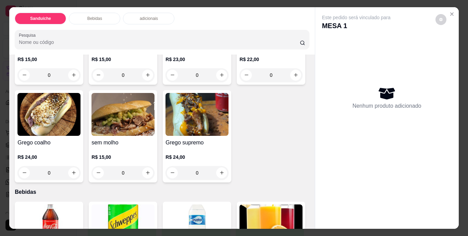
click at [299, 108] on div "Grego tradicional parmesão R$ 15,00 0 Grego tradicional barbecue R$ 15,00 0 [PE…" at bounding box center [162, 83] width 294 height 198
click at [315, 105] on div "Este pedido será vinculado para MESA 1 Nenhum produto adicionado" at bounding box center [387, 112] width 144 height 211
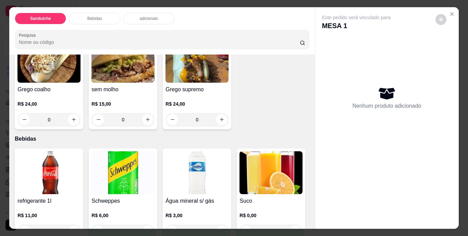
scroll to position [173, 0]
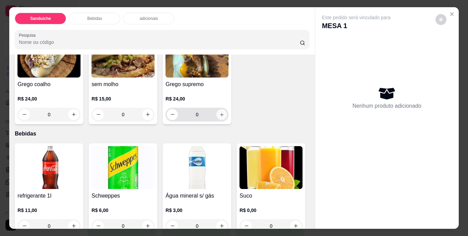
click at [219, 117] on icon "increase-product-quantity" at bounding box center [221, 114] width 5 height 5
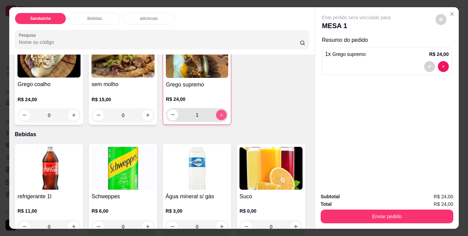
click at [219, 117] on icon "increase-product-quantity" at bounding box center [221, 114] width 5 height 5
type input "2"
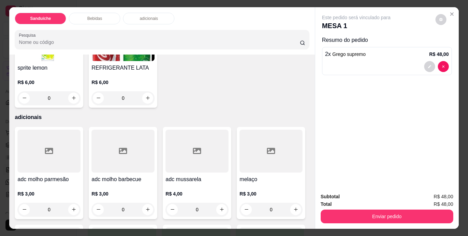
scroll to position [401, 0]
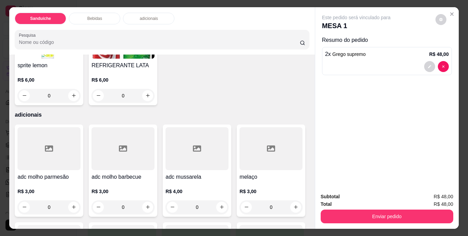
type input "1"
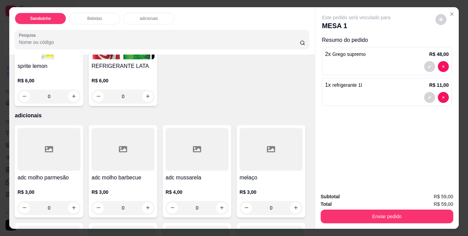
scroll to position [402, 0]
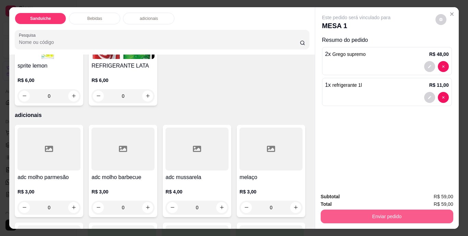
click at [379, 215] on button "Enviar pedido" at bounding box center [387, 216] width 133 height 14
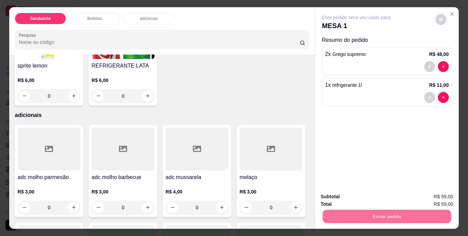
click at [361, 193] on button "Não registrar e enviar pedido" at bounding box center [363, 196] width 69 height 13
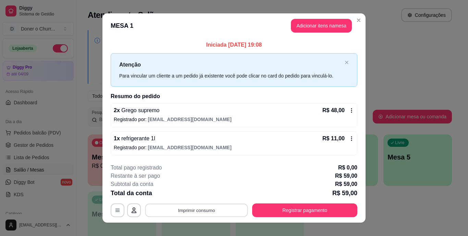
click at [197, 204] on button "Imprimir consumo" at bounding box center [196, 209] width 103 height 13
click at [196, 193] on button "IMPRESSORA" at bounding box center [196, 194] width 48 height 11
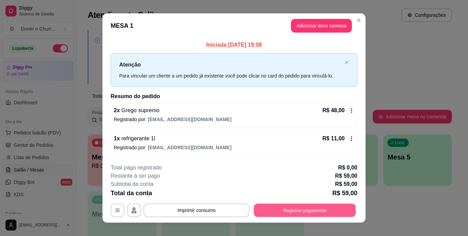
click at [286, 208] on button "Registrar pagamento" at bounding box center [305, 209] width 102 height 13
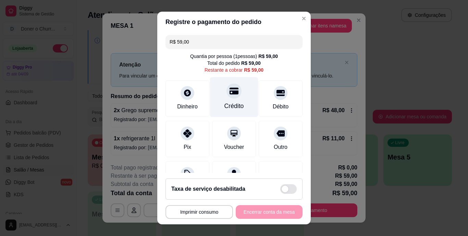
click at [222, 98] on div "Crédito" at bounding box center [234, 97] width 48 height 40
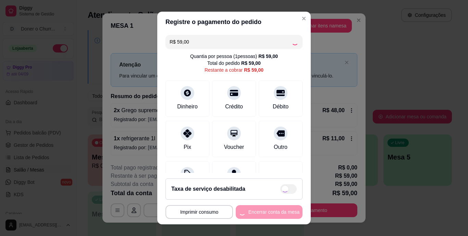
type input "R$ 0,00"
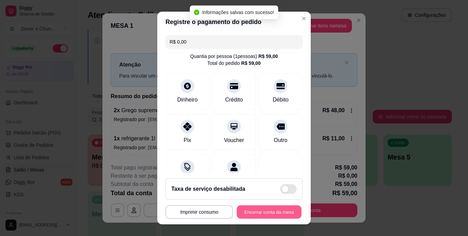
click at [269, 211] on button "Encerrar conta da mesa" at bounding box center [269, 211] width 65 height 13
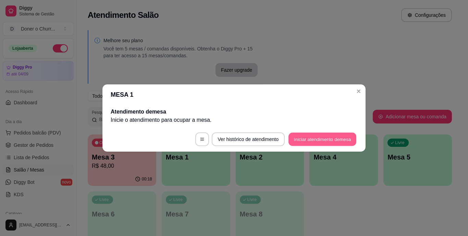
click at [337, 139] on button "Iniciar atendimento de mesa" at bounding box center [322, 139] width 68 height 13
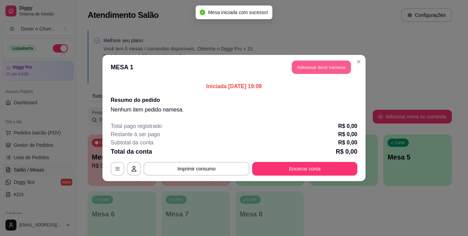
click at [319, 70] on button "Adicionar itens na mesa" at bounding box center [321, 67] width 59 height 13
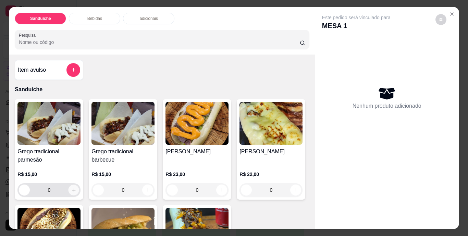
click at [71, 187] on icon "increase-product-quantity" at bounding box center [73, 189] width 5 height 5
type input "1"
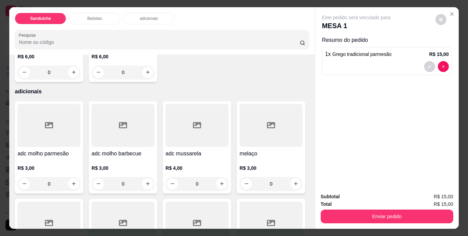
scroll to position [441, 0]
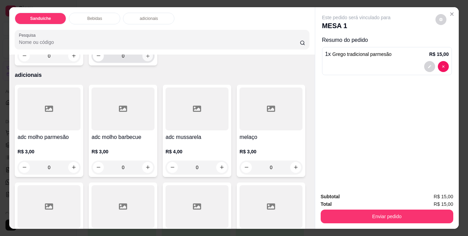
click at [150, 58] on icon "increase-product-quantity" at bounding box center [147, 55] width 5 height 5
type input "1"
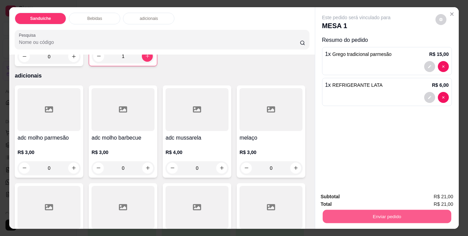
click at [366, 211] on button "Enviar pedido" at bounding box center [386, 216] width 128 height 13
click at [365, 194] on button "Não registrar e enviar pedido" at bounding box center [363, 196] width 69 height 13
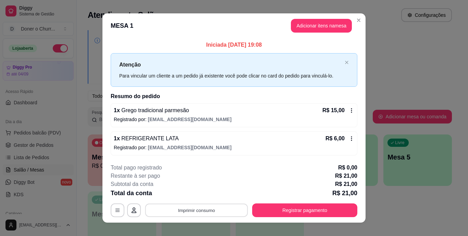
click at [205, 208] on button "Imprimir consumo" at bounding box center [196, 209] width 103 height 13
click at [202, 195] on button "IMPRESSORA" at bounding box center [196, 194] width 48 height 11
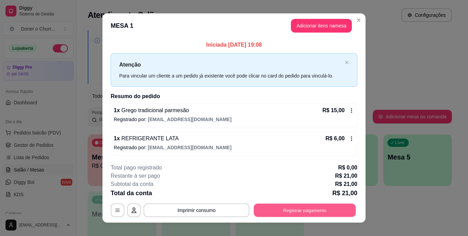
click at [277, 208] on button "Registrar pagamento" at bounding box center [305, 209] width 102 height 13
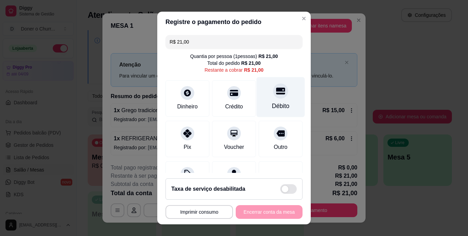
click at [273, 97] on div at bounding box center [280, 91] width 15 height 15
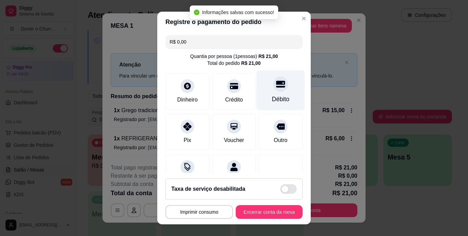
type input "R$ 0,00"
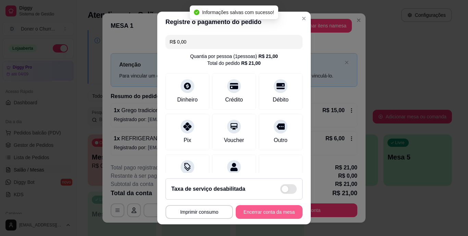
click at [256, 209] on button "Encerrar conta da mesa" at bounding box center [269, 212] width 67 height 14
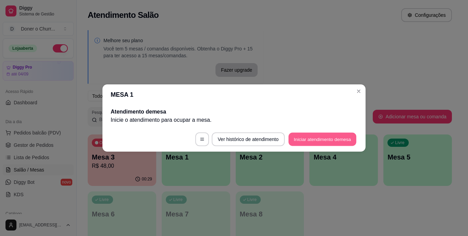
click at [335, 137] on button "Iniciar atendimento de mesa" at bounding box center [322, 139] width 68 height 13
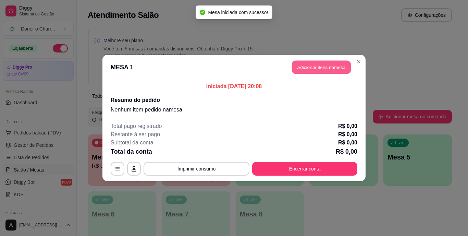
click at [322, 61] on button "Adicionar itens na mesa" at bounding box center [321, 67] width 59 height 13
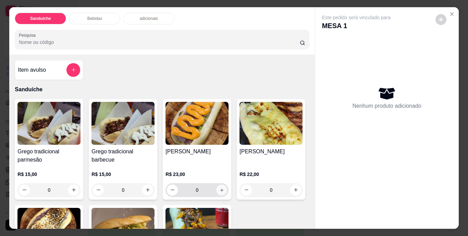
click at [220, 188] on icon "increase-product-quantity" at bounding box center [221, 189] width 5 height 5
type input "1"
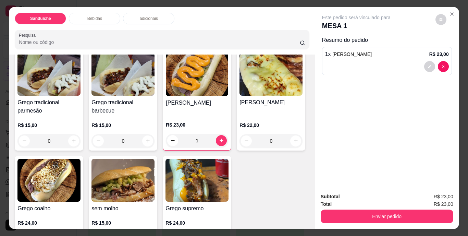
scroll to position [115, 0]
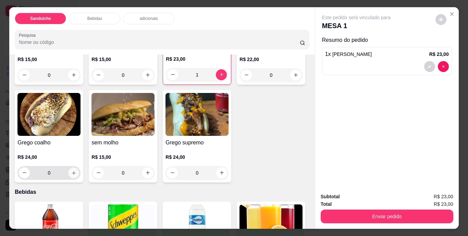
click at [76, 170] on icon "increase-product-quantity" at bounding box center [73, 172] width 5 height 5
type input "1"
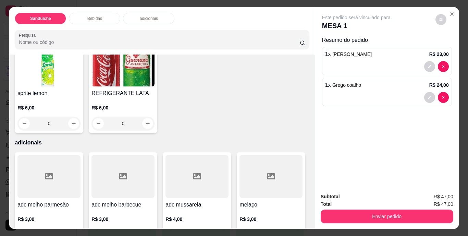
scroll to position [425, 0]
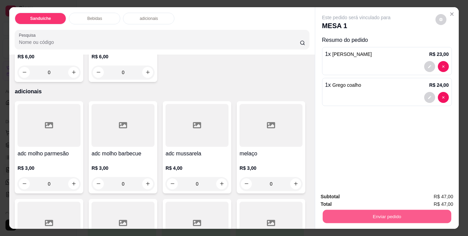
click at [379, 216] on button "Enviar pedido" at bounding box center [386, 216] width 128 height 13
click at [369, 194] on button "Não registrar e enviar pedido" at bounding box center [363, 196] width 69 height 13
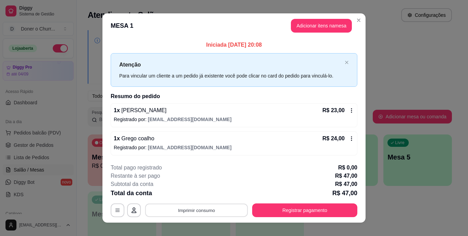
click at [190, 210] on button "Imprimir consumo" at bounding box center [196, 209] width 103 height 13
click at [197, 194] on button "IMPRESSORA" at bounding box center [196, 194] width 48 height 11
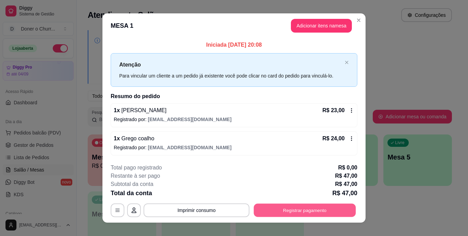
click at [294, 208] on button "Registrar pagamento" at bounding box center [305, 209] width 102 height 13
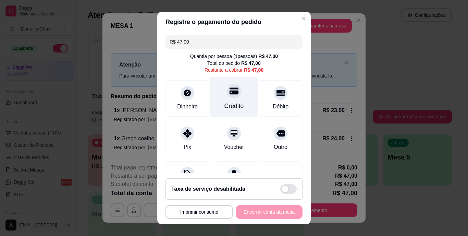
click at [224, 99] on div "Crédito" at bounding box center [234, 97] width 48 height 40
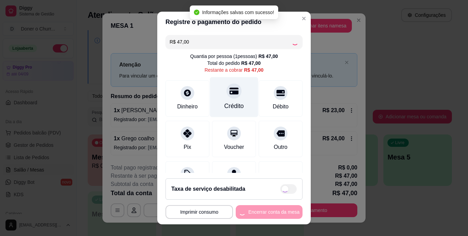
type input "R$ 0,00"
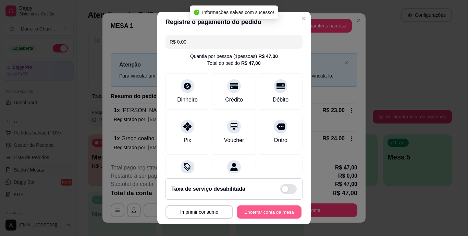
click at [251, 209] on button "Encerrar conta da mesa" at bounding box center [269, 211] width 65 height 13
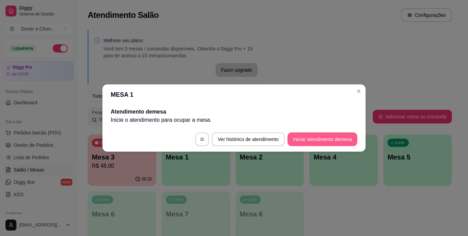
click at [319, 135] on button "Iniciar atendimento de mesa" at bounding box center [322, 139] width 70 height 14
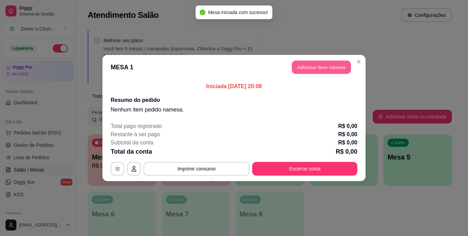
click at [328, 67] on button "Adicionar itens na mesa" at bounding box center [321, 67] width 59 height 13
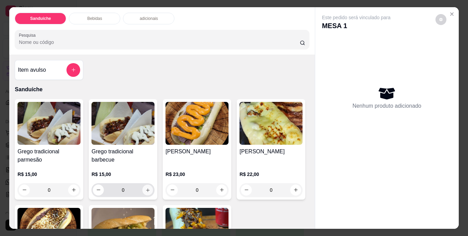
click at [147, 188] on icon "increase-product-quantity" at bounding box center [147, 189] width 3 height 3
type input "1"
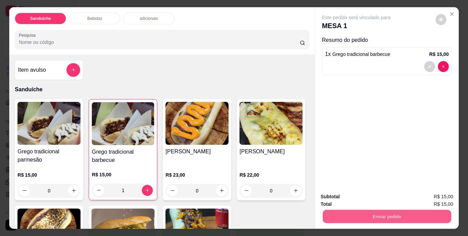
click at [383, 215] on button "Enviar pedido" at bounding box center [386, 216] width 128 height 13
click at [362, 190] on button "Não registrar e enviar pedido" at bounding box center [363, 196] width 69 height 13
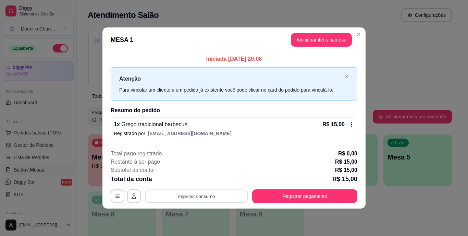
click at [199, 192] on button "Imprimir consumo" at bounding box center [196, 195] width 103 height 13
click at [200, 182] on button "IMPRESSORA" at bounding box center [199, 180] width 50 height 11
click at [200, 182] on div "Total da conta R$ 15,00" at bounding box center [234, 179] width 247 height 10
click at [322, 38] on button "Adicionar itens na mesa" at bounding box center [321, 40] width 61 height 14
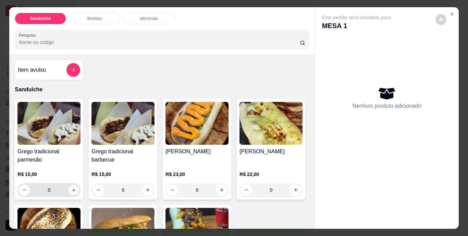
click at [72, 189] on icon "increase-product-quantity" at bounding box center [73, 189] width 5 height 5
type input "1"
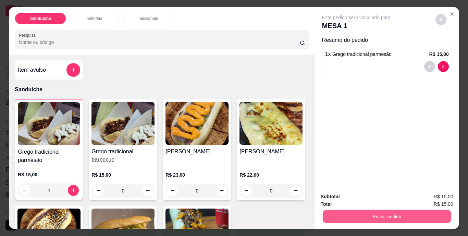
click at [380, 210] on button "Enviar pedido" at bounding box center [386, 216] width 128 height 13
click at [370, 195] on button "Não registrar e enviar pedido" at bounding box center [363, 196] width 69 height 13
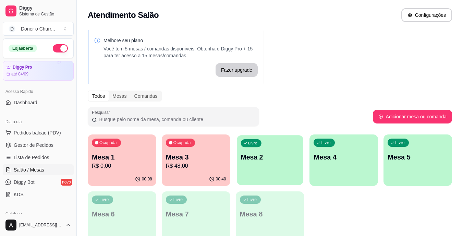
click at [270, 156] on p "Mesa 2" at bounding box center [269, 156] width 59 height 9
click at [104, 174] on div "00:08" at bounding box center [122, 178] width 66 height 13
click at [136, 161] on div "Mesa 1 R$ 0,00" at bounding box center [122, 160] width 59 height 17
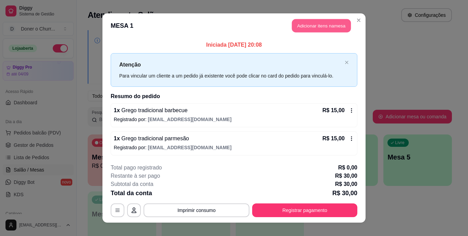
click at [322, 25] on button "Adicionar itens na mesa" at bounding box center [321, 25] width 59 height 13
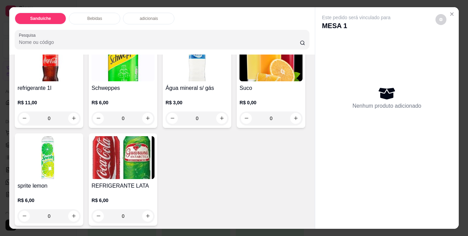
scroll to position [299, 0]
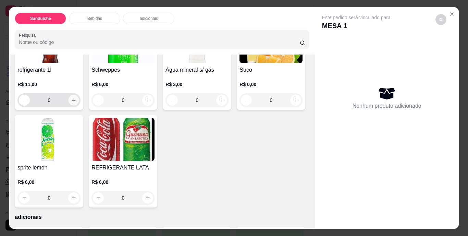
click at [72, 102] on icon "increase-product-quantity" at bounding box center [73, 99] width 5 height 5
type input "1"
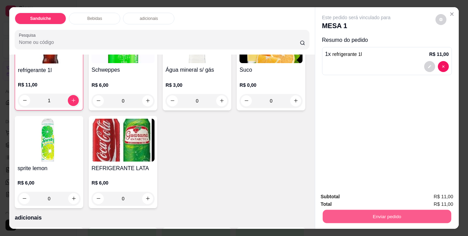
click at [364, 216] on button "Enviar pedido" at bounding box center [386, 216] width 128 height 13
click at [376, 193] on button "Não registrar e enviar pedido" at bounding box center [363, 196] width 69 height 13
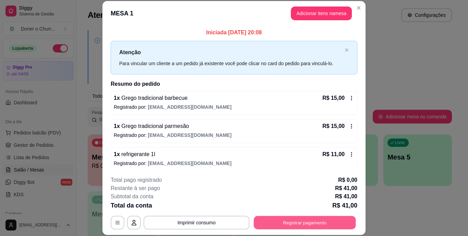
click at [291, 218] on button "Registrar pagamento" at bounding box center [305, 221] width 102 height 13
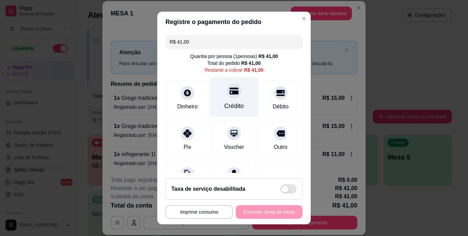
click at [225, 100] on div "Crédito" at bounding box center [234, 97] width 48 height 40
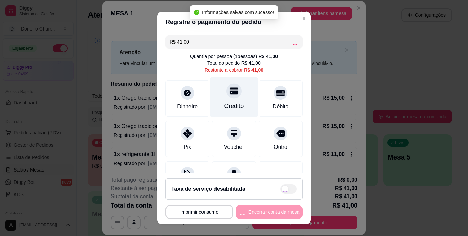
type input "R$ 0,00"
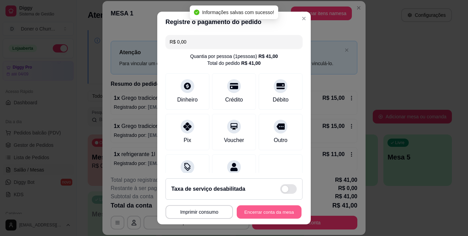
click at [249, 210] on button "Encerrar conta da mesa" at bounding box center [269, 211] width 65 height 13
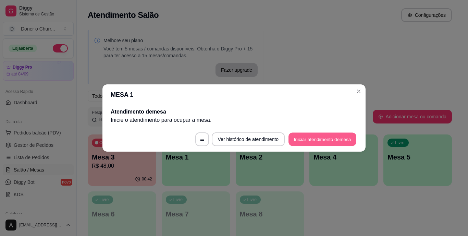
click at [336, 141] on button "Iniciar atendimento de mesa" at bounding box center [322, 139] width 68 height 13
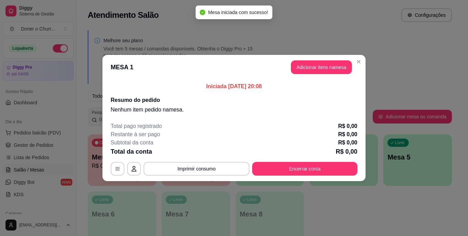
click at [331, 83] on p "Iniciada [DATE] 20:08" at bounding box center [234, 86] width 247 height 8
click at [324, 67] on button "Adicionar itens na mesa" at bounding box center [321, 67] width 59 height 13
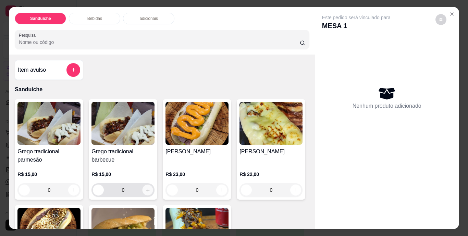
click at [145, 187] on icon "increase-product-quantity" at bounding box center [147, 189] width 5 height 5
type input "1"
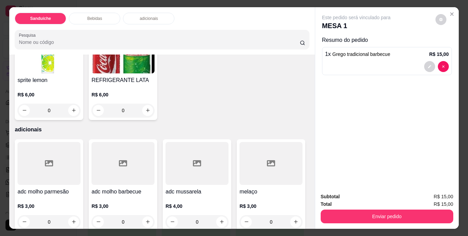
scroll to position [397, 0]
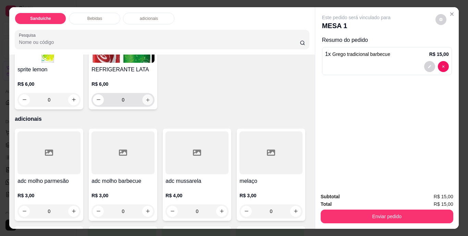
click at [150, 102] on icon "increase-product-quantity" at bounding box center [147, 99] width 5 height 5
type input "1"
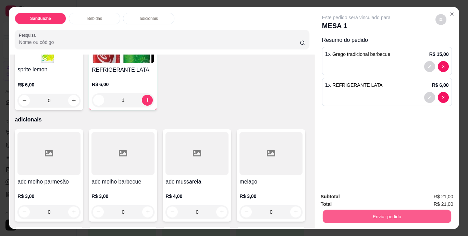
click at [362, 215] on button "Enviar pedido" at bounding box center [386, 216] width 128 height 13
click at [364, 197] on button "Não registrar e enviar pedido" at bounding box center [363, 196] width 69 height 13
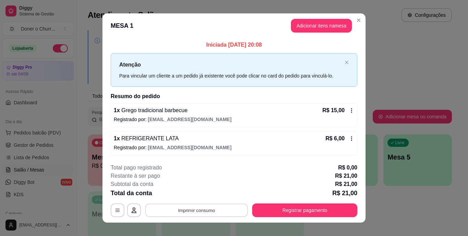
click at [189, 207] on button "Imprimir consumo" at bounding box center [196, 209] width 103 height 13
click at [194, 197] on button "IMPRESSORA" at bounding box center [196, 194] width 48 height 11
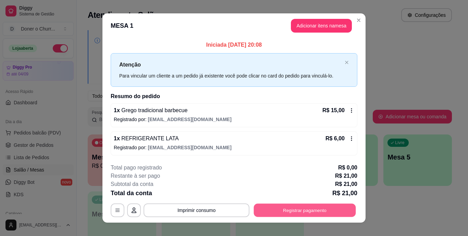
click at [277, 210] on button "Registrar pagamento" at bounding box center [305, 209] width 102 height 13
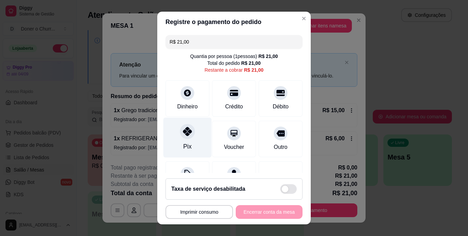
click at [183, 132] on icon at bounding box center [187, 131] width 9 height 9
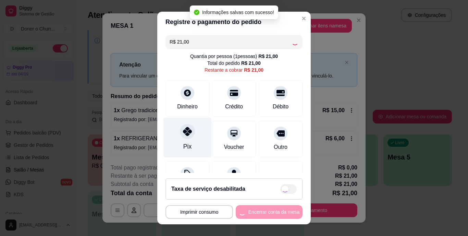
type input "R$ 0,00"
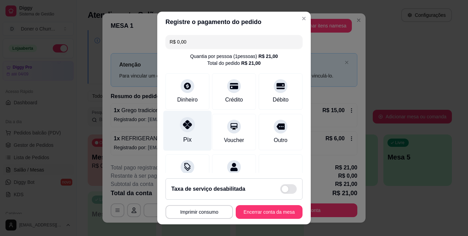
click at [180, 131] on div at bounding box center [187, 124] width 15 height 15
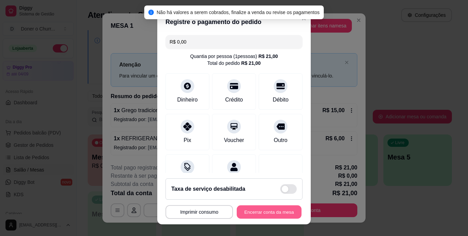
click at [252, 209] on button "Encerrar conta da mesa" at bounding box center [269, 211] width 65 height 13
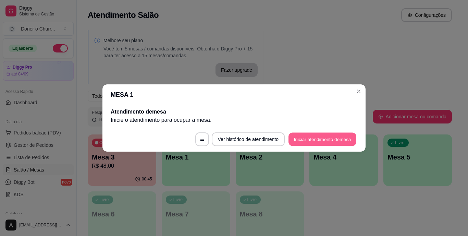
click at [324, 145] on button "Iniciar atendimento de mesa" at bounding box center [322, 139] width 68 height 13
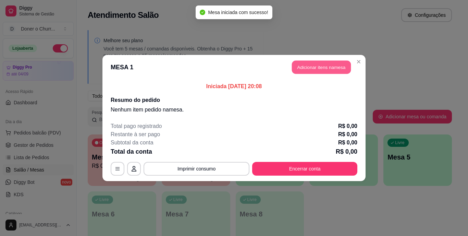
click at [319, 62] on button "Adicionar itens na mesa" at bounding box center [321, 67] width 59 height 13
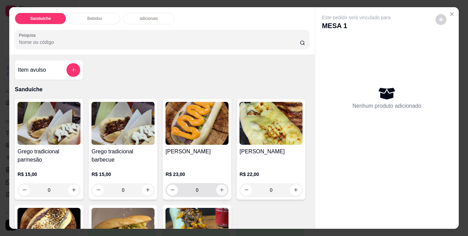
click at [221, 187] on icon "increase-product-quantity" at bounding box center [221, 189] width 5 height 5
type input "1"
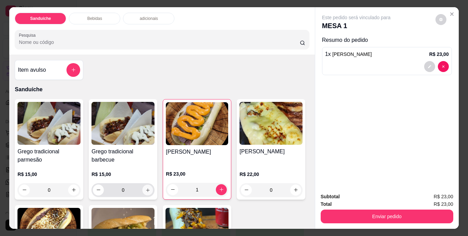
click at [146, 190] on button "increase-product-quantity" at bounding box center [147, 189] width 11 height 11
type input "1"
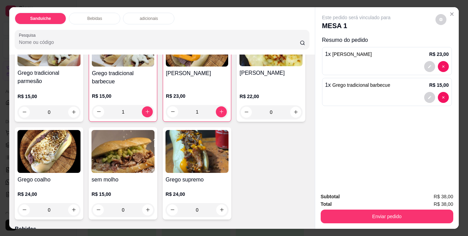
scroll to position [111, 0]
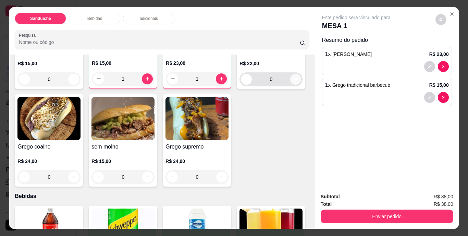
click at [290, 85] on button "increase-product-quantity" at bounding box center [295, 79] width 11 height 11
type input "1"
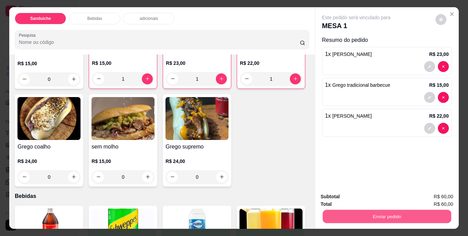
click at [357, 211] on button "Enviar pedido" at bounding box center [386, 216] width 128 height 13
click at [374, 195] on button "Não registrar e enviar pedido" at bounding box center [363, 196] width 69 height 13
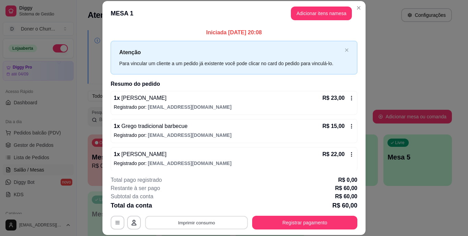
click at [199, 221] on button "Imprimir consumo" at bounding box center [196, 221] width 103 height 13
click at [199, 208] on button "IMPRESSORA" at bounding box center [196, 206] width 48 height 11
click at [349, 126] on icon at bounding box center [351, 125] width 5 height 5
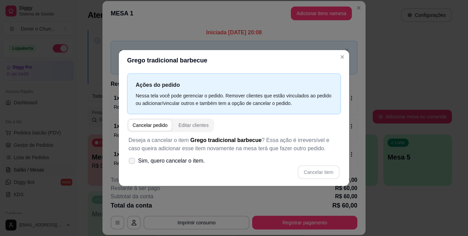
click at [135, 158] on label "Sim, quero cancelar o item." at bounding box center [167, 161] width 82 height 14
click at [133, 162] on input "Sim, quero cancelar o item." at bounding box center [130, 164] width 4 height 4
checkbox input "true"
click at [320, 169] on button "Cancelar item" at bounding box center [318, 171] width 41 height 13
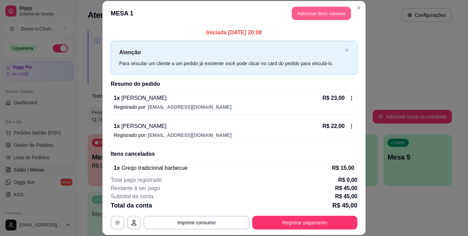
click at [313, 11] on button "Adicionar itens na mesa" at bounding box center [321, 13] width 59 height 13
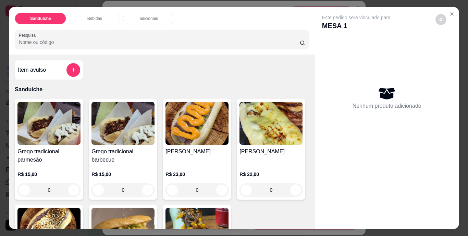
scroll to position [120, 0]
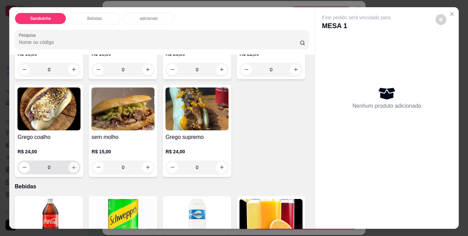
click at [76, 164] on icon "increase-product-quantity" at bounding box center [73, 166] width 5 height 5
type input "1"
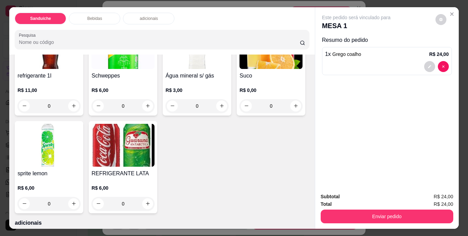
scroll to position [326, 0]
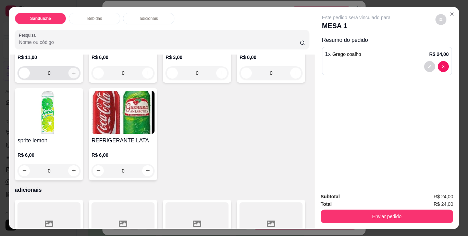
click at [75, 78] on button "increase-product-quantity" at bounding box center [73, 72] width 11 height 11
type input "1"
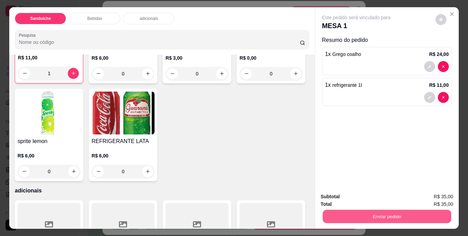
click at [325, 217] on button "Enviar pedido" at bounding box center [386, 216] width 128 height 13
click at [355, 215] on button "Enviar pedido" at bounding box center [386, 216] width 128 height 13
click at [365, 214] on button "Enviar pedido" at bounding box center [386, 216] width 128 height 13
click at [366, 192] on button "Não registrar e enviar pedido" at bounding box center [363, 196] width 69 height 13
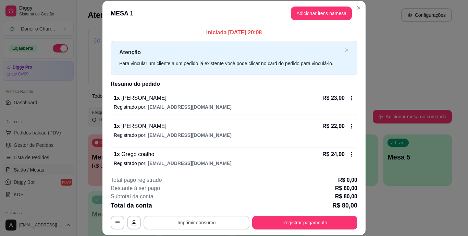
click at [199, 224] on button "Imprimir consumo" at bounding box center [197, 222] width 106 height 14
click at [186, 205] on button "IMPRESSORA" at bounding box center [196, 206] width 48 height 11
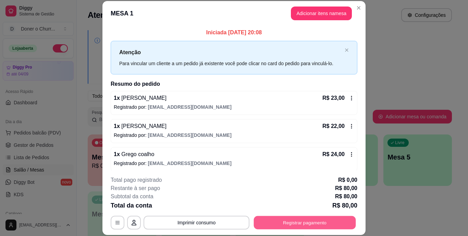
click at [304, 224] on button "Registrar pagamento" at bounding box center [305, 221] width 102 height 13
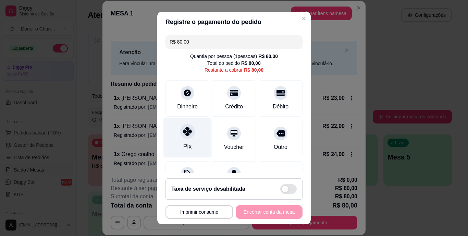
click at [183, 135] on icon at bounding box center [187, 131] width 9 height 9
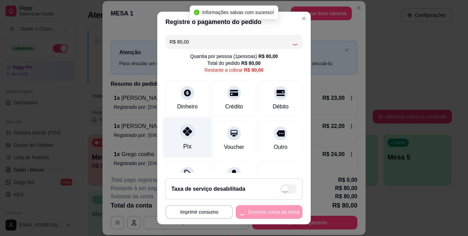
type input "R$ 0,00"
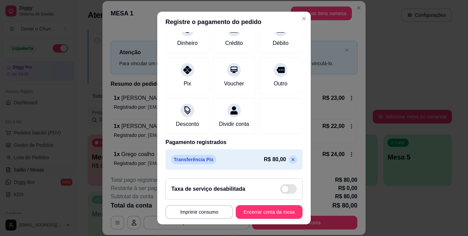
scroll to position [64, 0]
click at [253, 211] on button "Encerrar conta da mesa" at bounding box center [269, 211] width 65 height 13
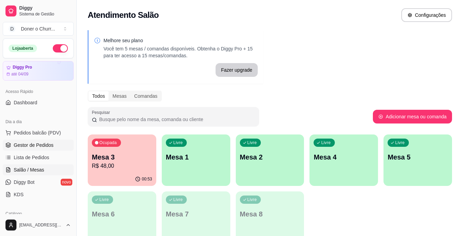
click at [46, 147] on span "Gestor de Pedidos" at bounding box center [34, 144] width 40 height 7
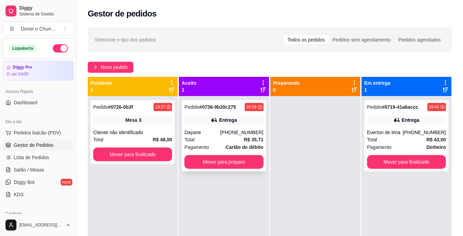
click at [220, 135] on div "Dayane" at bounding box center [202, 132] width 36 height 7
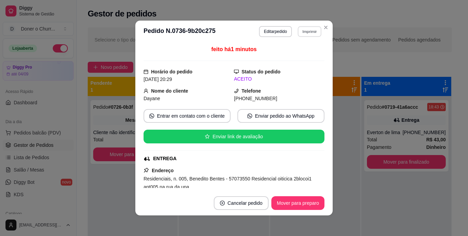
click at [313, 30] on button "Imprimir" at bounding box center [310, 31] width 24 height 11
click at [296, 53] on button "IMPRESSORA" at bounding box center [295, 55] width 50 height 11
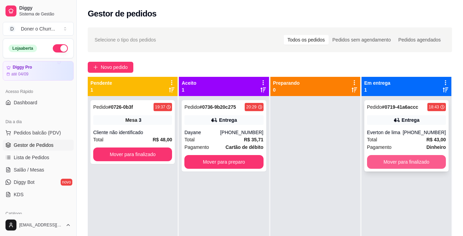
click at [416, 162] on button "Mover para finalizado" at bounding box center [406, 162] width 79 height 14
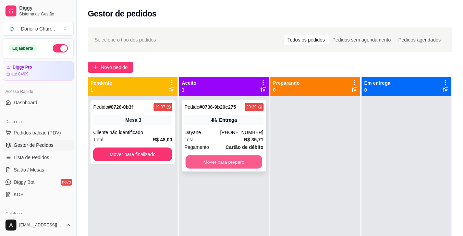
click at [232, 159] on button "Mover para preparo" at bounding box center [224, 161] width 76 height 13
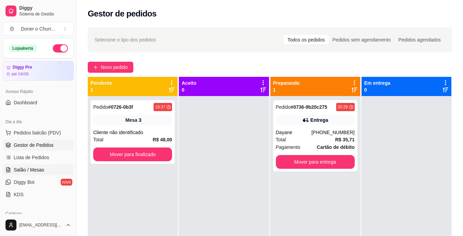
click at [33, 167] on span "Salão / Mesas" at bounding box center [29, 169] width 30 height 7
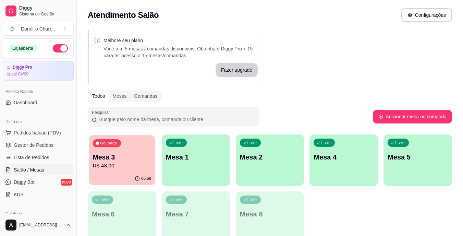
click at [136, 153] on p "Mesa 3" at bounding box center [122, 156] width 59 height 9
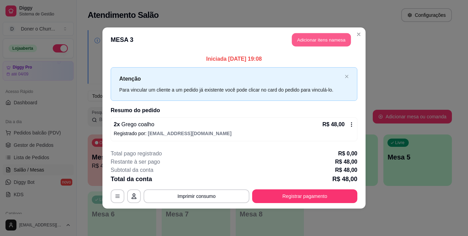
click at [331, 37] on button "Adicionar itens na mesa" at bounding box center [321, 39] width 59 height 13
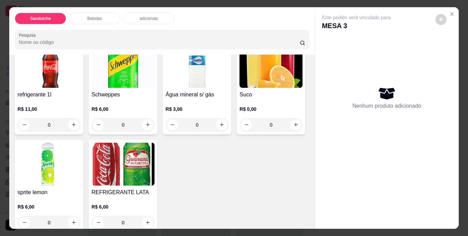
scroll to position [308, 0]
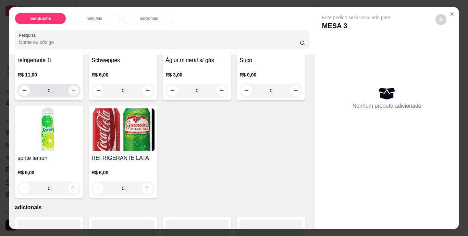
click at [71, 93] on icon "increase-product-quantity" at bounding box center [73, 90] width 5 height 5
type input "1"
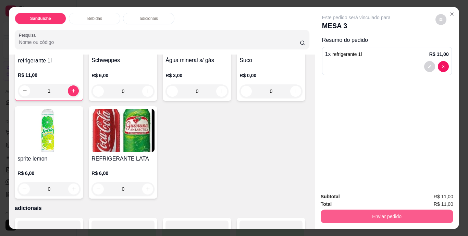
click at [348, 214] on button "Enviar pedido" at bounding box center [387, 216] width 133 height 14
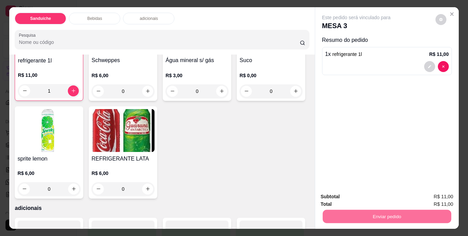
click at [381, 191] on button "Não registrar e enviar pedido" at bounding box center [363, 196] width 71 height 13
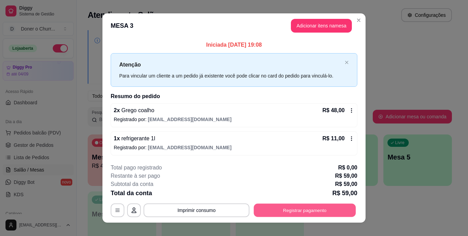
click at [291, 210] on button "Registrar pagamento" at bounding box center [305, 209] width 102 height 13
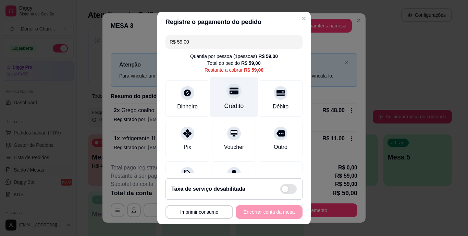
click at [229, 87] on icon at bounding box center [233, 91] width 9 height 9
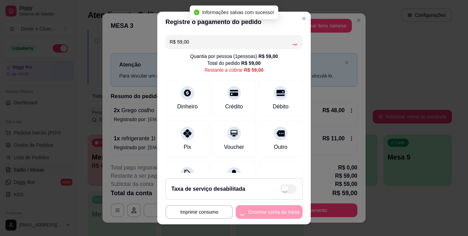
type input "R$ 0,00"
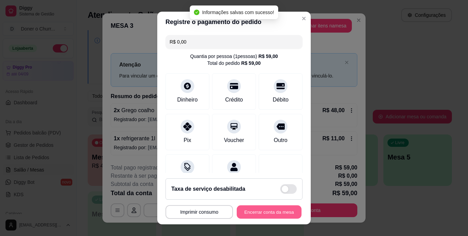
click at [268, 207] on button "Encerrar conta da mesa" at bounding box center [269, 211] width 65 height 13
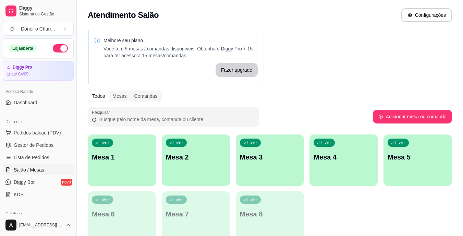
click at [127, 149] on div "Livre Mesa 1" at bounding box center [122, 155] width 68 height 43
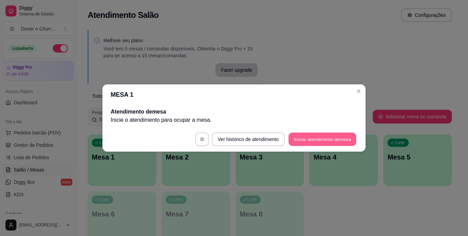
click at [323, 140] on button "Iniciar atendimento de mesa" at bounding box center [322, 139] width 68 height 13
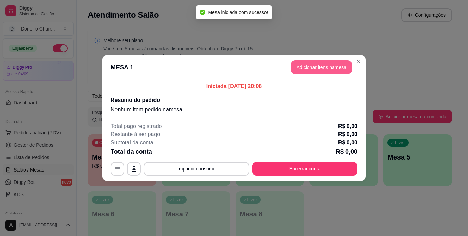
click at [315, 69] on button "Adicionar itens na mesa" at bounding box center [321, 67] width 61 height 14
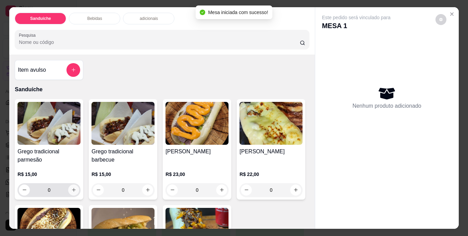
click at [72, 188] on icon "increase-product-quantity" at bounding box center [74, 190] width 4 height 4
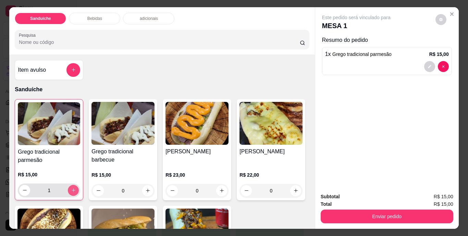
click at [72, 187] on icon "increase-product-quantity" at bounding box center [73, 189] width 5 height 5
type input "4"
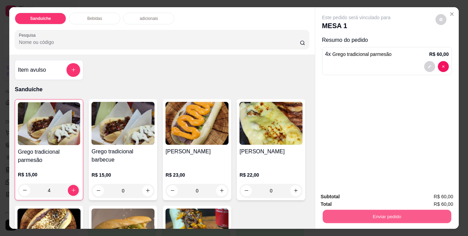
click at [361, 214] on button "Enviar pedido" at bounding box center [386, 216] width 128 height 13
click at [334, 199] on button "Não registrar e enviar pedido" at bounding box center [363, 196] width 69 height 13
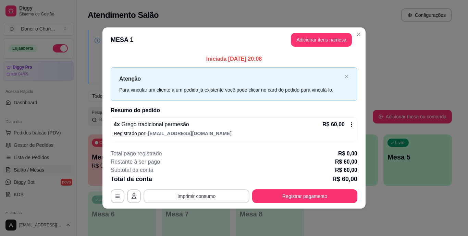
click at [190, 198] on button "Imprimir consumo" at bounding box center [197, 196] width 106 height 14
click at [197, 182] on button "IMPRESSORA" at bounding box center [199, 180] width 50 height 11
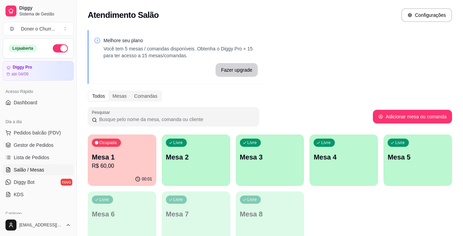
click at [105, 165] on p "R$ 60,00" at bounding box center [122, 166] width 60 height 8
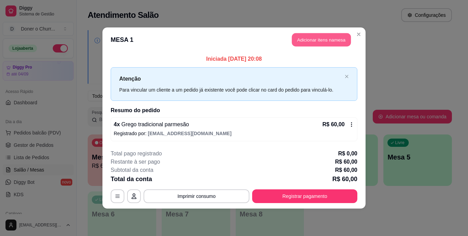
click at [319, 38] on button "Adicionar itens na mesa" at bounding box center [321, 39] width 59 height 13
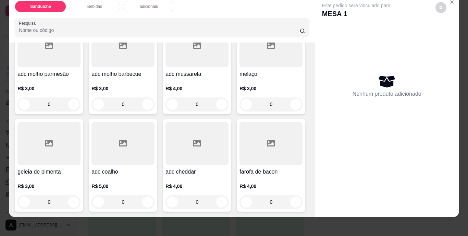
scroll to position [17, 0]
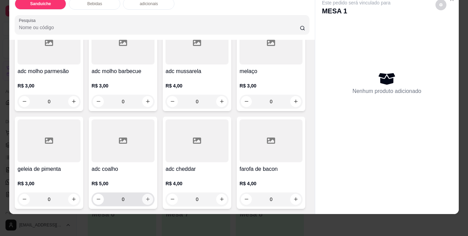
click at [153, 194] on button "increase-product-quantity" at bounding box center [147, 199] width 11 height 11
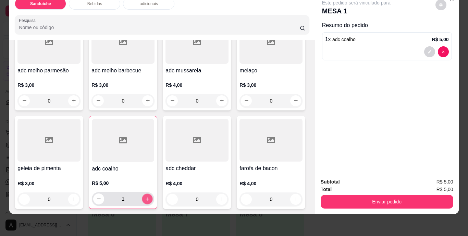
click at [153, 193] on button "increase-product-quantity" at bounding box center [147, 198] width 11 height 11
type input "2"
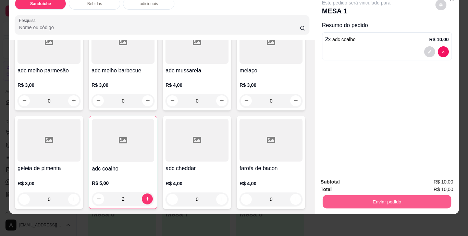
click at [376, 200] on button "Enviar pedido" at bounding box center [386, 201] width 128 height 13
click at [373, 176] on button "Não registrar e enviar pedido" at bounding box center [363, 179] width 71 height 13
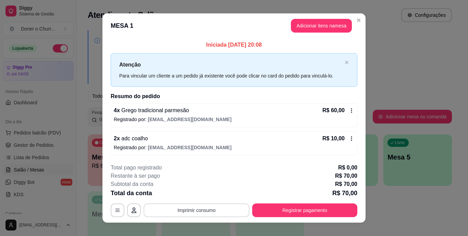
click at [197, 212] on button "Imprimir consumo" at bounding box center [197, 210] width 106 height 14
click at [199, 200] on body "Diggy Sistema de Gestão D Doner o Churr ... Loja aberta Diggy Pro até 04/09 Ace…" at bounding box center [231, 118] width 463 height 236
click at [199, 198] on button "IMPRESSORA" at bounding box center [196, 194] width 50 height 11
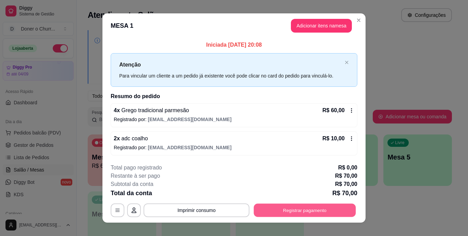
click at [282, 207] on button "Registrar pagamento" at bounding box center [305, 209] width 102 height 13
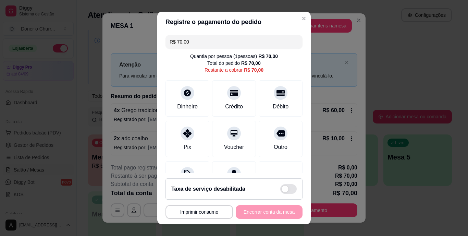
click at [204, 45] on input "R$ 70,00" at bounding box center [234, 42] width 129 height 14
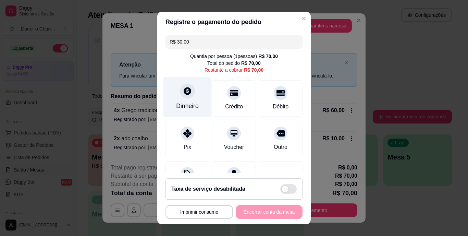
click at [187, 103] on div "Dinheiro" at bounding box center [187, 106] width 23 height 9
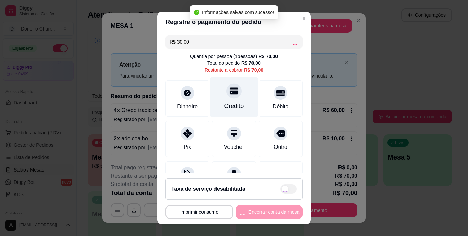
click at [224, 102] on div "Crédito" at bounding box center [234, 106] width 20 height 9
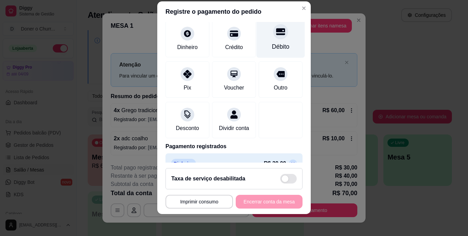
scroll to position [0, 0]
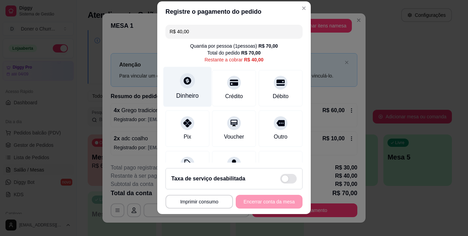
click at [199, 100] on div "Dinheiro" at bounding box center [187, 87] width 48 height 40
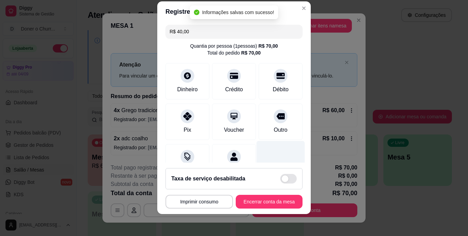
type input "R$ 0,00"
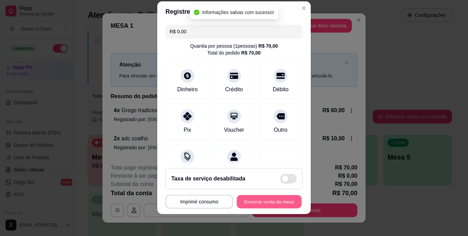
click at [256, 201] on button "Encerrar conta da mesa" at bounding box center [269, 201] width 65 height 13
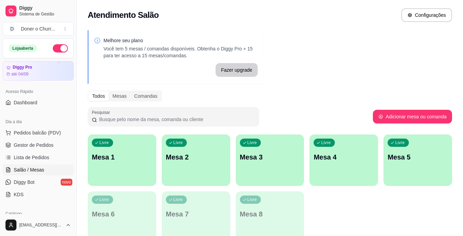
drag, startPoint x: 322, startPoint y: 197, endPoint x: 312, endPoint y: 185, distance: 16.0
click at [323, 196] on div "Livre Mesa 1 Livre Mesa 2 Livre Mesa 3 Livre Mesa 4 Livre Mesa 5 Livre Mesa 6 L…" at bounding box center [270, 188] width 364 height 108
click at [118, 159] on p "Mesa 1" at bounding box center [122, 156] width 59 height 9
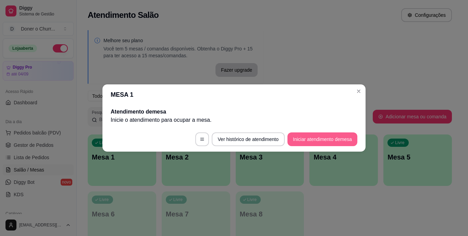
click at [308, 136] on button "Iniciar atendimento de mesa" at bounding box center [322, 139] width 70 height 14
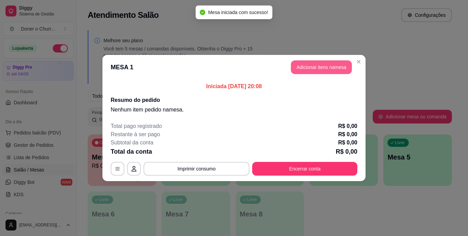
click at [325, 65] on button "Adicionar itens na mesa" at bounding box center [321, 67] width 61 height 14
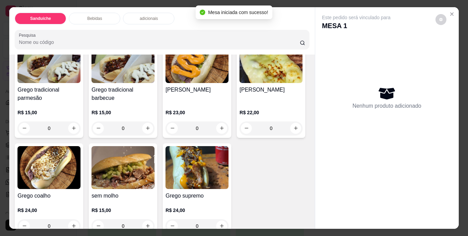
scroll to position [205, 0]
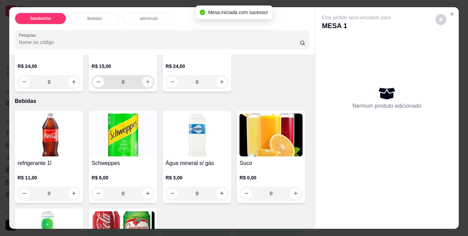
click at [153, 76] on button "increase-product-quantity" at bounding box center [147, 81] width 11 height 11
type input "1"
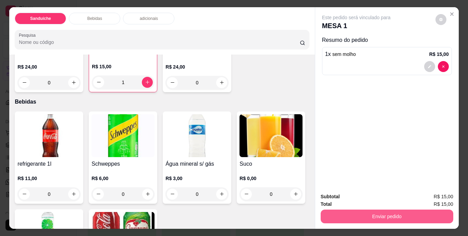
click at [398, 210] on button "Enviar pedido" at bounding box center [387, 216] width 133 height 14
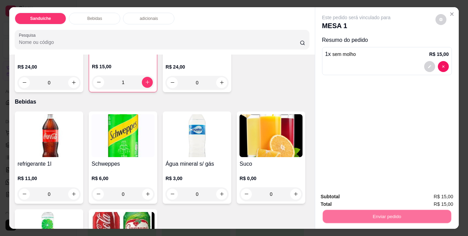
click at [380, 197] on button "Não registrar e enviar pedido" at bounding box center [363, 196] width 69 height 13
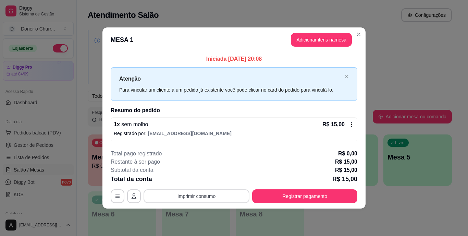
click at [220, 196] on button "Imprimir consumo" at bounding box center [197, 196] width 106 height 14
click at [212, 178] on button "IMPRESSORA" at bounding box center [199, 180] width 48 height 11
click at [383, 158] on body "Diggy Sistema de Gestão D Doner o Churr ... Loja aberta Diggy Pro até 04/09 Ace…" at bounding box center [231, 118] width 463 height 236
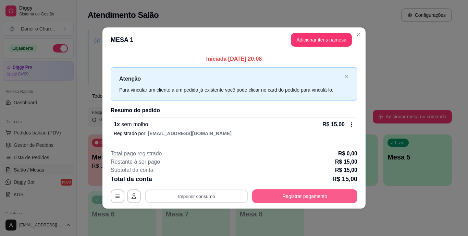
click at [288, 194] on button "Registrar pagamento" at bounding box center [304, 196] width 105 height 14
click at [291, 197] on button "Registrar pagamento" at bounding box center [305, 195] width 102 height 13
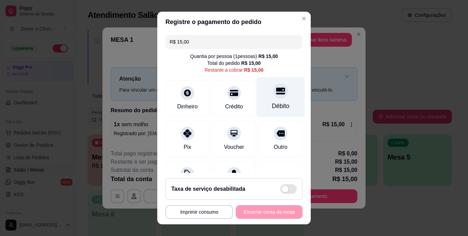
click at [260, 106] on div "Débito" at bounding box center [281, 97] width 48 height 40
type input "R$ 0,00"
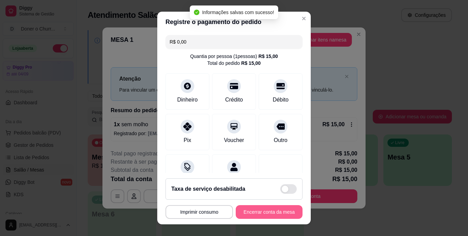
click at [255, 208] on button "Encerrar conta da mesa" at bounding box center [269, 212] width 67 height 14
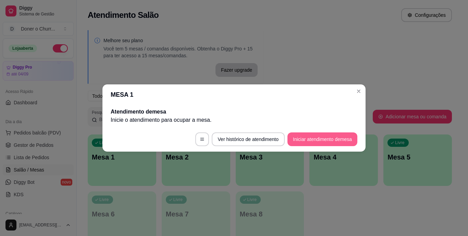
click at [330, 140] on button "Iniciar atendimento de mesa" at bounding box center [322, 139] width 70 height 14
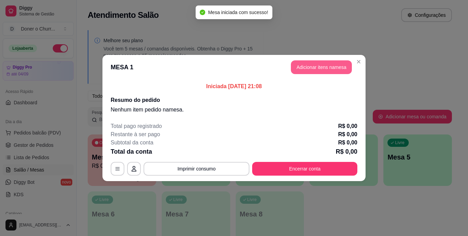
click at [302, 62] on button "Adicionar itens na mesa" at bounding box center [321, 67] width 61 height 14
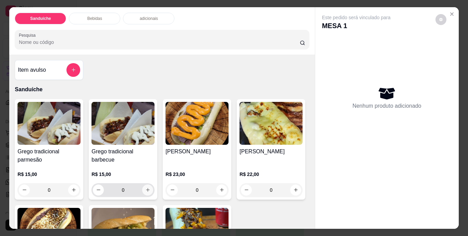
click at [145, 188] on icon "increase-product-quantity" at bounding box center [147, 189] width 5 height 5
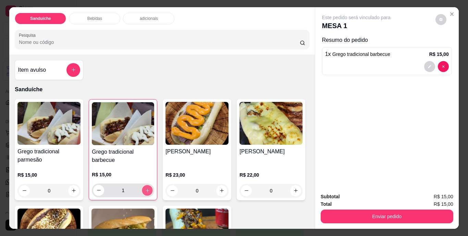
click at [145, 188] on icon "increase-product-quantity" at bounding box center [147, 189] width 5 height 5
type input "2"
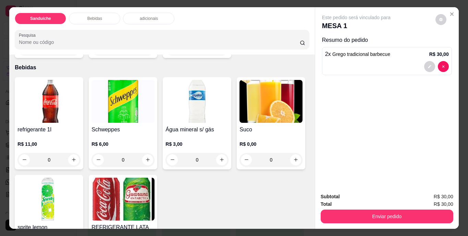
scroll to position [308, 0]
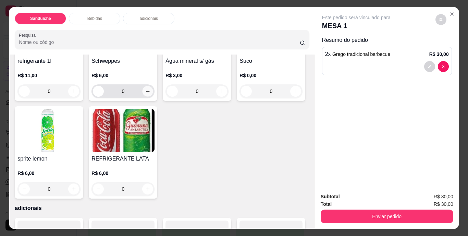
click at [145, 93] on icon "increase-product-quantity" at bounding box center [147, 90] width 5 height 5
type input "1"
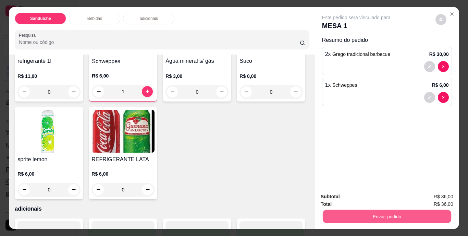
click at [389, 214] on button "Enviar pedido" at bounding box center [386, 216] width 128 height 13
click at [366, 196] on button "Não registrar e enviar pedido" at bounding box center [363, 196] width 69 height 13
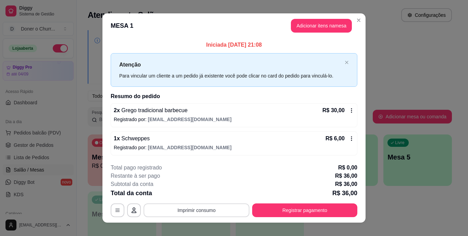
click at [181, 211] on button "Imprimir consumo" at bounding box center [197, 210] width 106 height 14
click at [198, 197] on button "IMPRESSORA" at bounding box center [196, 194] width 50 height 11
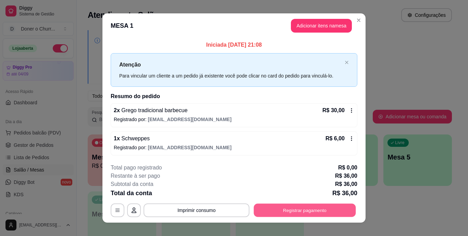
click at [295, 208] on button "Registrar pagamento" at bounding box center [305, 209] width 102 height 13
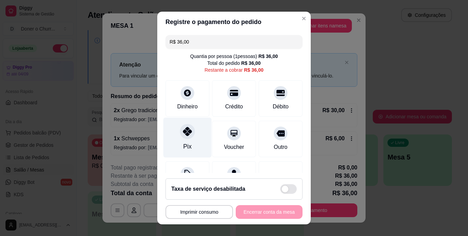
click at [179, 140] on div "Pix" at bounding box center [187, 137] width 48 height 40
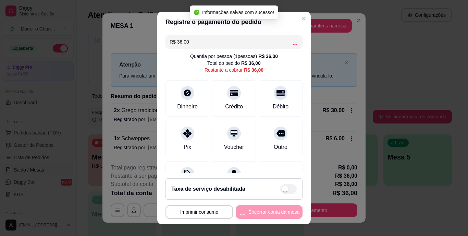
type input "R$ 0,00"
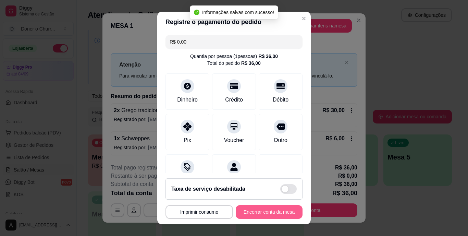
click at [258, 212] on button "Encerrar conta da mesa" at bounding box center [269, 212] width 67 height 14
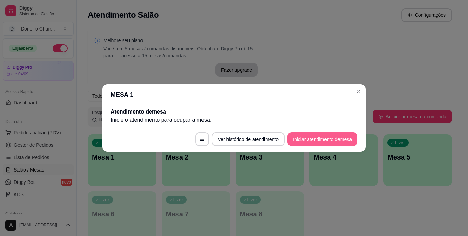
click at [325, 138] on button "Iniciar atendimento de mesa" at bounding box center [322, 139] width 70 height 14
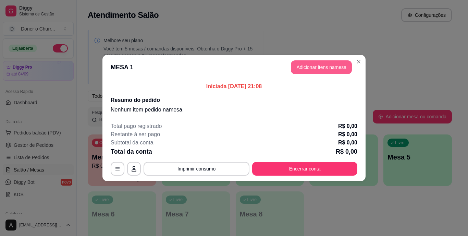
click at [313, 67] on button "Adicionar itens na mesa" at bounding box center [321, 67] width 61 height 14
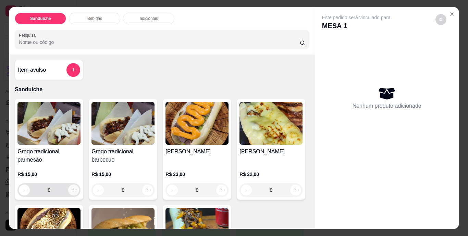
click at [73, 184] on button "increase-product-quantity" at bounding box center [73, 189] width 11 height 11
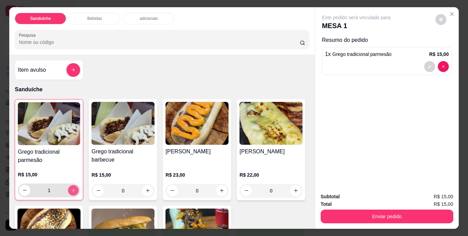
click at [73, 185] on button "increase-product-quantity" at bounding box center [73, 190] width 11 height 11
type input "2"
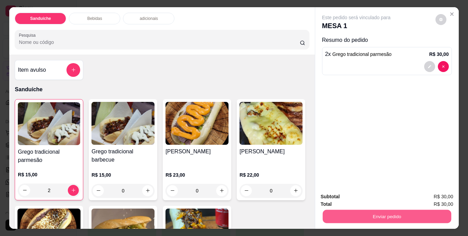
click at [386, 217] on button "Enviar pedido" at bounding box center [386, 216] width 128 height 13
click at [371, 195] on button "Não registrar e enviar pedido" at bounding box center [363, 196] width 71 height 13
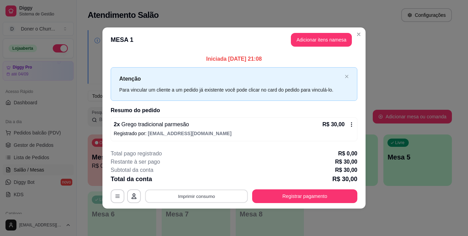
click at [207, 193] on button "Imprimir consumo" at bounding box center [196, 195] width 103 height 13
click at [200, 180] on button "IMPRESSORA" at bounding box center [199, 180] width 48 height 11
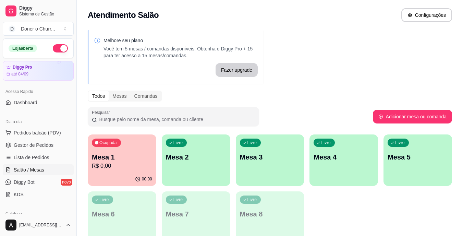
click at [133, 150] on div "Ocupada Mesa 1 R$ 0,00" at bounding box center [122, 153] width 68 height 38
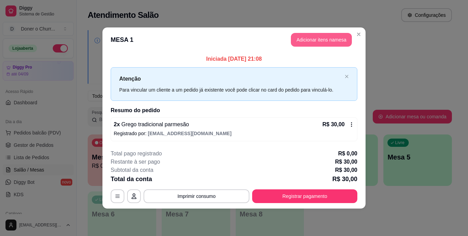
click at [327, 38] on button "Adicionar itens na mesa" at bounding box center [321, 40] width 61 height 14
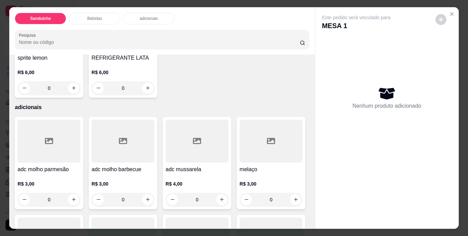
scroll to position [411, 0]
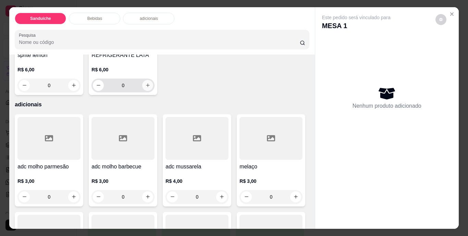
click at [150, 88] on icon "increase-product-quantity" at bounding box center [147, 85] width 5 height 5
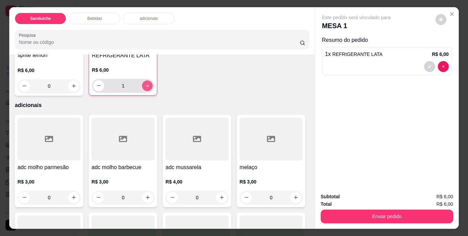
click at [149, 87] on icon "increase-product-quantity" at bounding box center [147, 85] width 3 height 3
type input "2"
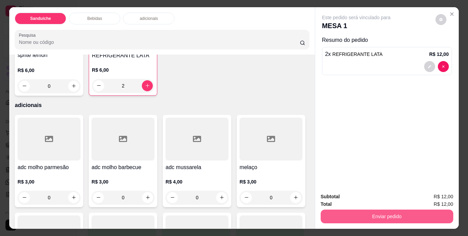
click at [366, 211] on button "Enviar pedido" at bounding box center [387, 216] width 133 height 14
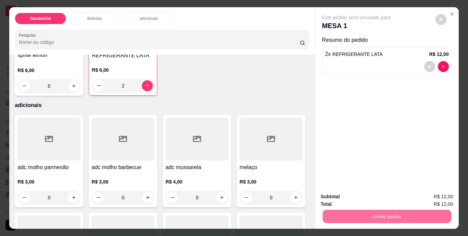
click at [357, 195] on button "Não registrar e enviar pedido" at bounding box center [363, 196] width 71 height 13
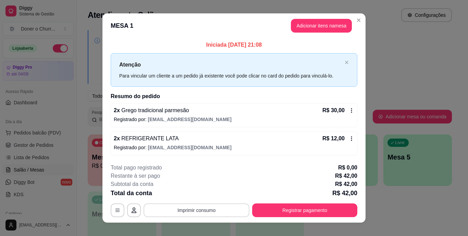
click at [202, 207] on button "Imprimir consumo" at bounding box center [197, 210] width 106 height 14
click at [201, 195] on button "IMPRESSORA" at bounding box center [196, 194] width 50 height 11
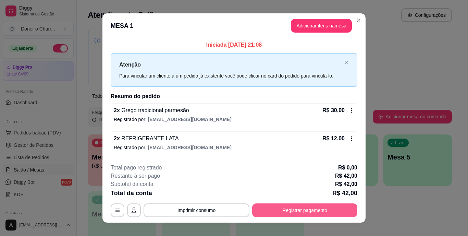
click at [279, 209] on button "Registrar pagamento" at bounding box center [304, 210] width 105 height 14
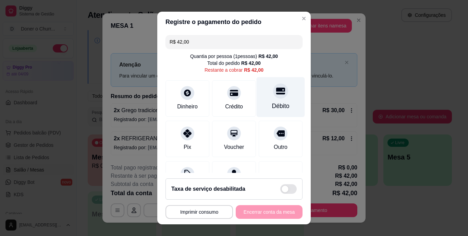
click at [272, 103] on div "Débito" at bounding box center [280, 106] width 17 height 9
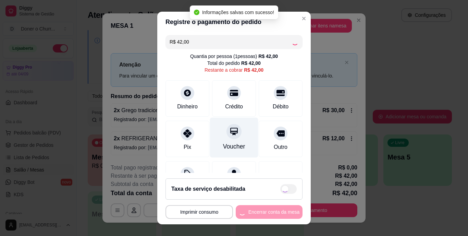
type input "R$ 0,00"
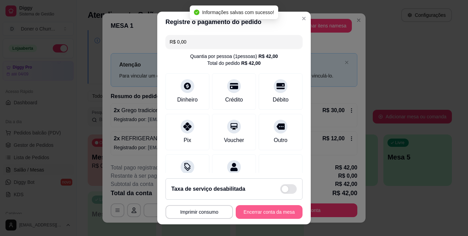
click at [243, 209] on button "Encerrar conta da mesa" at bounding box center [269, 212] width 67 height 14
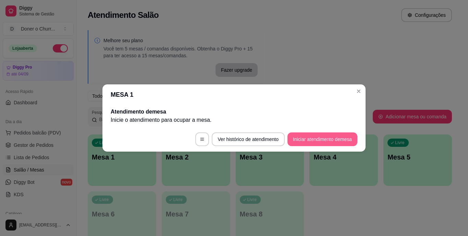
click at [302, 144] on button "Iniciar atendimento de mesa" at bounding box center [322, 139] width 70 height 14
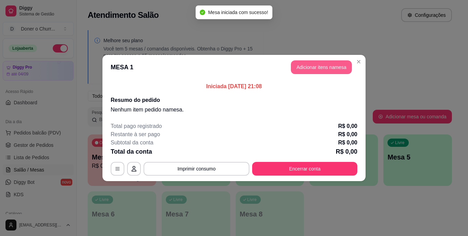
click at [316, 67] on button "Adicionar itens na mesa" at bounding box center [321, 67] width 61 height 14
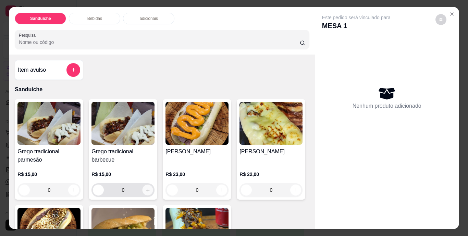
click at [145, 189] on icon "increase-product-quantity" at bounding box center [147, 189] width 5 height 5
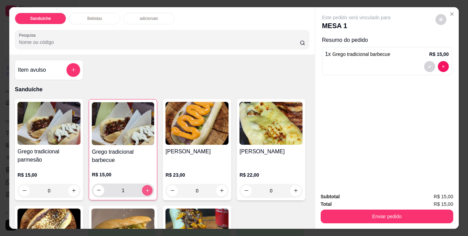
click at [145, 189] on icon "increase-product-quantity" at bounding box center [147, 189] width 5 height 5
type input "2"
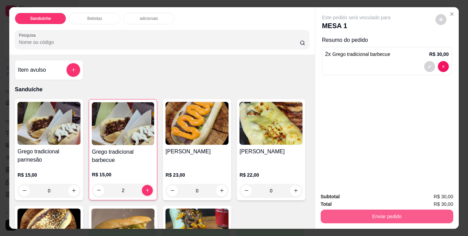
click at [379, 210] on button "Enviar pedido" at bounding box center [387, 216] width 133 height 14
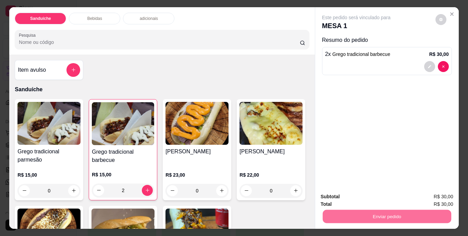
click at [363, 198] on button "Não registrar e enviar pedido" at bounding box center [363, 196] width 71 height 13
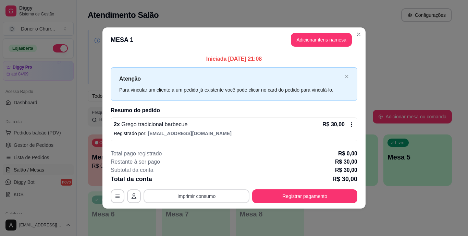
click at [190, 194] on button "Imprimir consumo" at bounding box center [197, 196] width 106 height 14
click at [192, 184] on button "IMPRESSORA" at bounding box center [199, 180] width 48 height 11
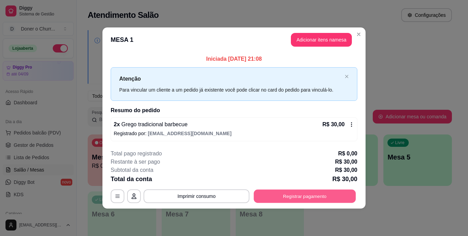
click at [307, 191] on button "Registrar pagamento" at bounding box center [305, 195] width 102 height 13
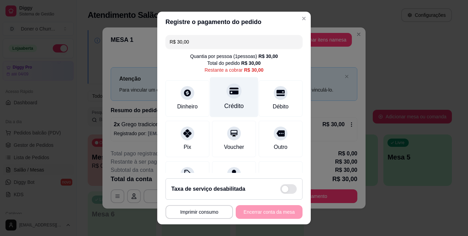
click at [226, 98] on div at bounding box center [233, 91] width 15 height 15
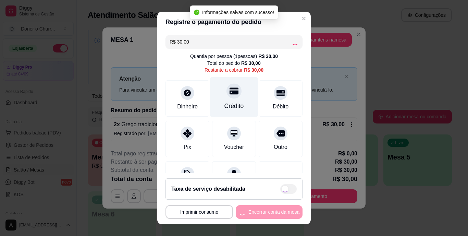
type input "R$ 0,00"
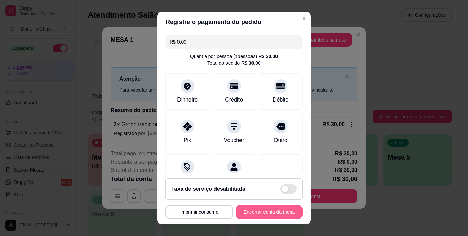
click at [254, 215] on button "Encerrar conta da mesa" at bounding box center [269, 212] width 67 height 14
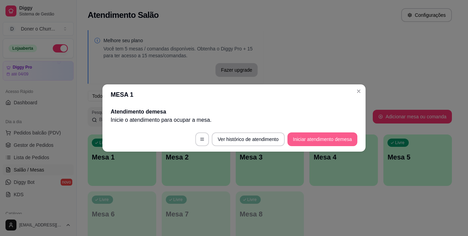
click at [313, 139] on button "Iniciar atendimento de mesa" at bounding box center [322, 139] width 70 height 14
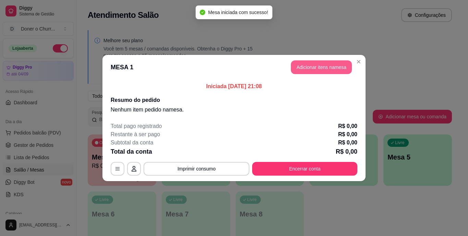
click at [326, 70] on button "Adicionar itens na mesa" at bounding box center [321, 67] width 61 height 14
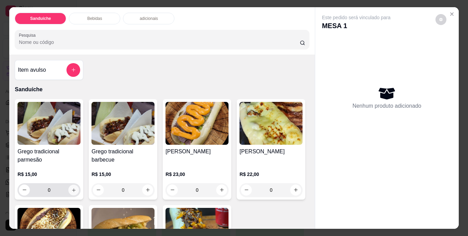
click at [71, 187] on icon "increase-product-quantity" at bounding box center [73, 189] width 5 height 5
type input "1"
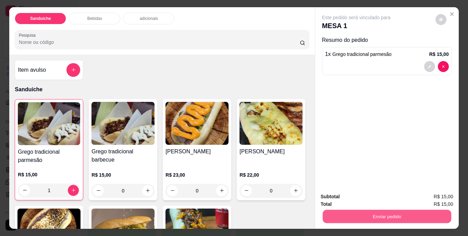
click at [393, 215] on button "Enviar pedido" at bounding box center [386, 216] width 128 height 13
click at [368, 195] on button "Não registrar e enviar pedido" at bounding box center [363, 196] width 71 height 13
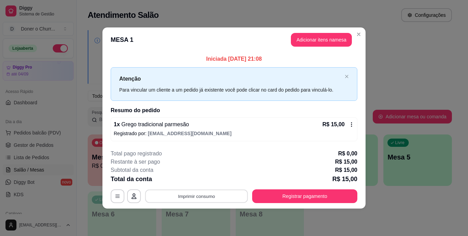
click at [189, 194] on button "Imprimir consumo" at bounding box center [196, 195] width 103 height 13
click at [202, 181] on button "IMPRESSORA" at bounding box center [199, 180] width 50 height 11
click at [201, 195] on button "Imprimir consumo" at bounding box center [197, 196] width 106 height 14
click at [207, 178] on button "IMPRESSORA" at bounding box center [199, 180] width 48 height 11
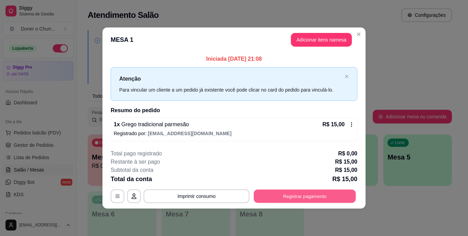
click at [305, 209] on div "**********" at bounding box center [234, 118] width 468 height 236
click at [309, 198] on button "Registrar pagamento" at bounding box center [305, 195] width 102 height 13
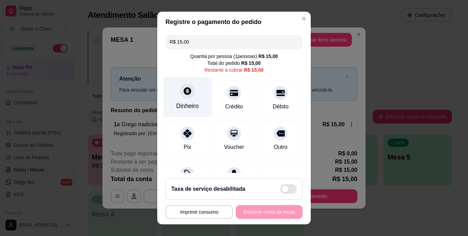
click at [182, 98] on div at bounding box center [187, 91] width 15 height 15
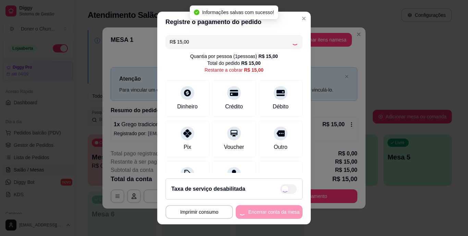
type input "R$ 0,00"
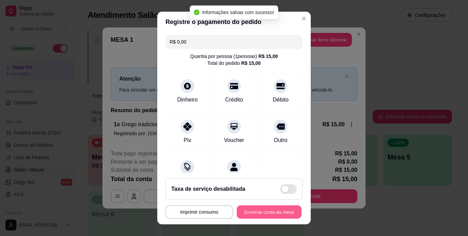
click at [253, 210] on button "Encerrar conta da mesa" at bounding box center [269, 211] width 65 height 13
